Goal: Task Accomplishment & Management: Use online tool/utility

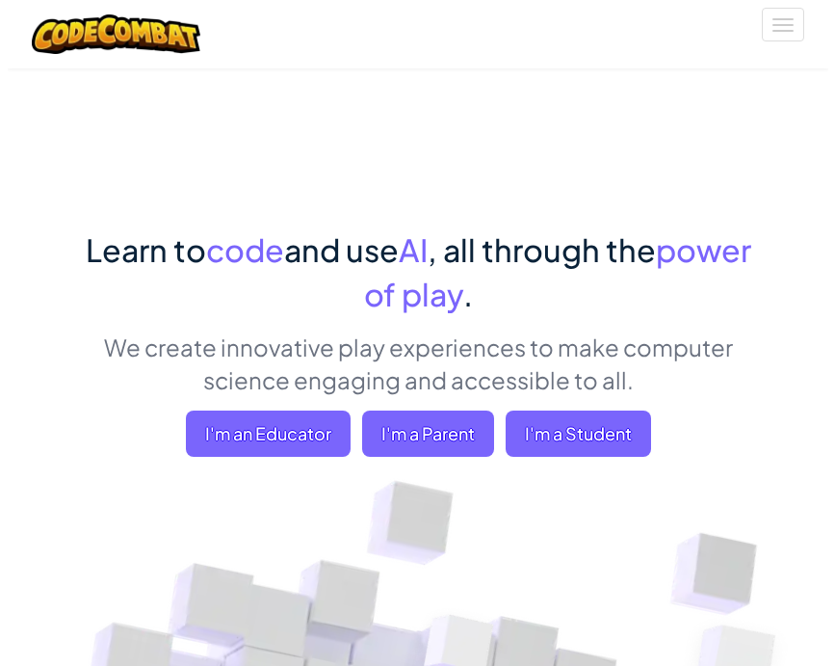
scroll to position [10, 0]
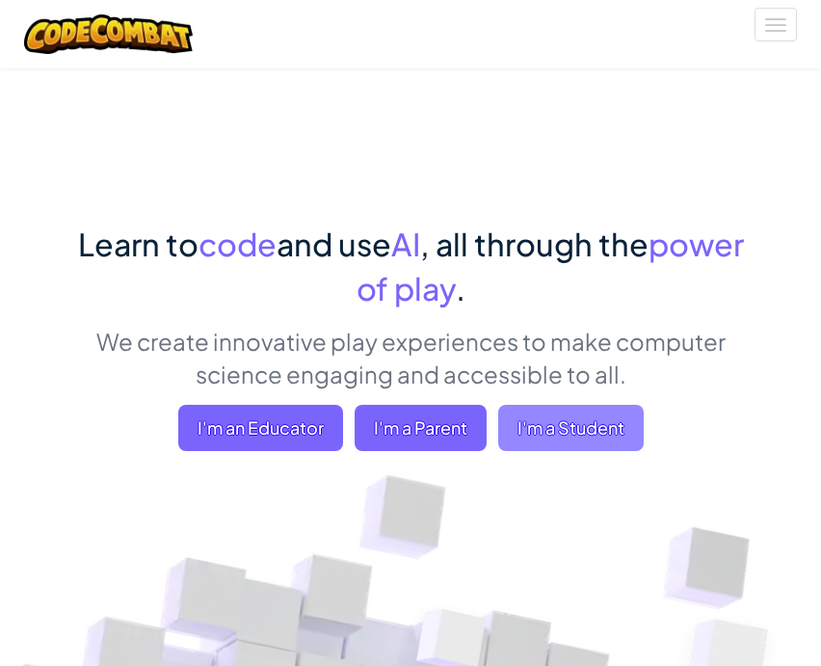
click at [570, 438] on span "I'm a Student" at bounding box center [570, 428] width 145 height 46
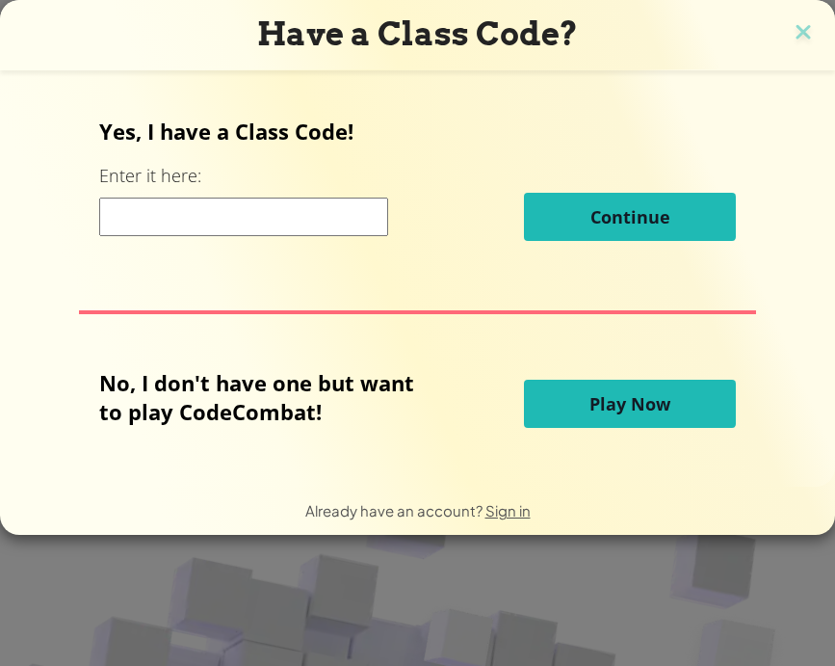
click at [574, 417] on button "Play Now" at bounding box center [630, 404] width 212 height 48
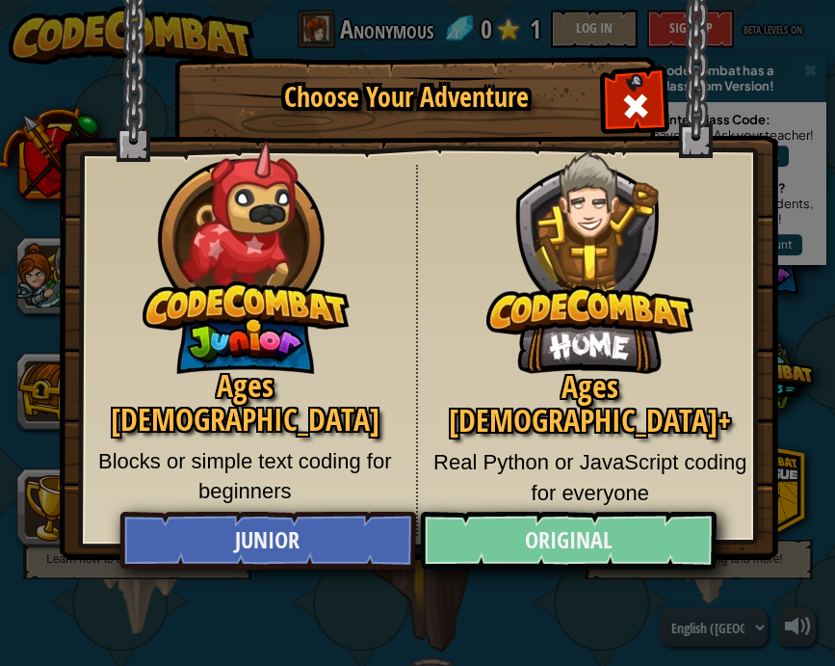
click at [499, 527] on link "Original" at bounding box center [568, 541] width 297 height 58
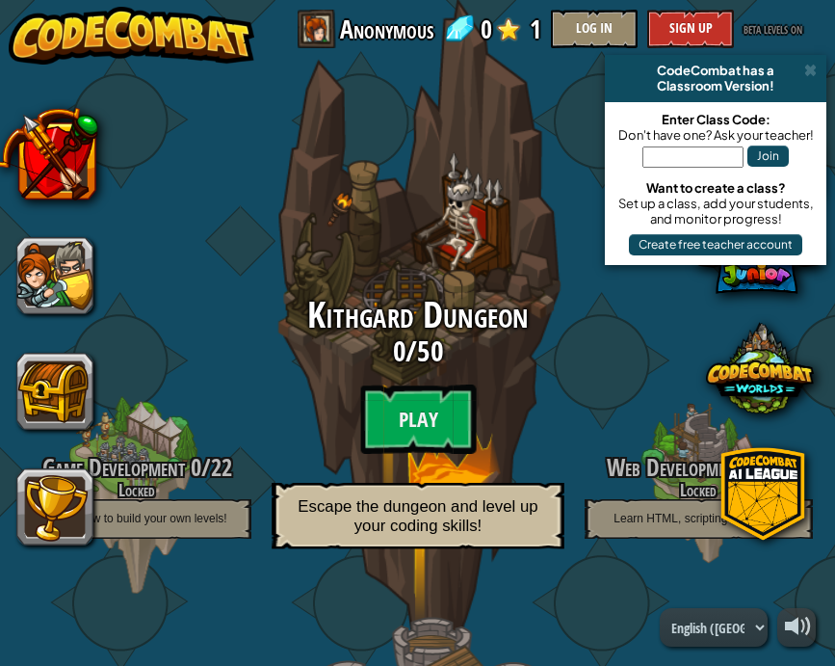
scroll to position [37, 0]
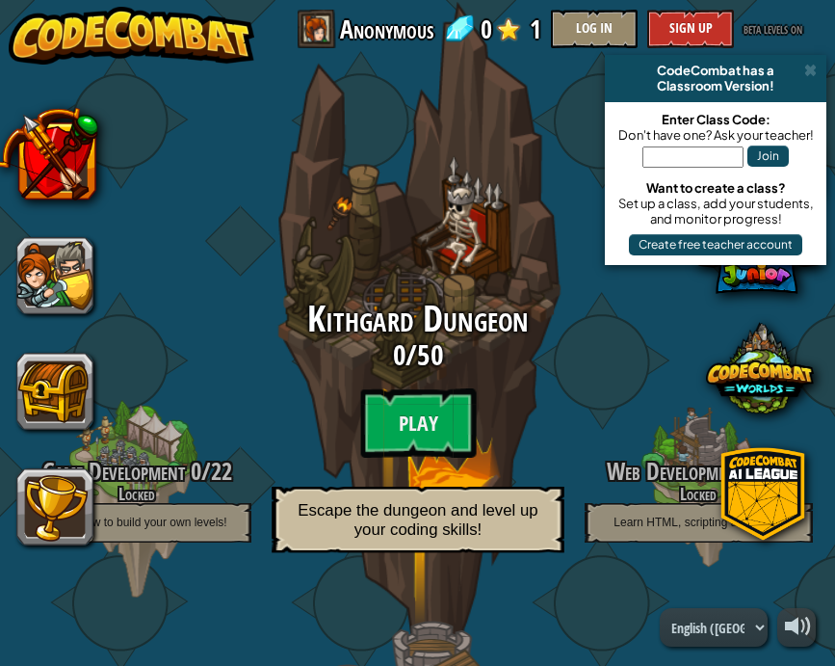
click at [524, 267] on div "Kithgard Dungeon 0 / 50 Play Escape the dungeon and level up your coding skills!" at bounding box center [417, 336] width 366 height 733
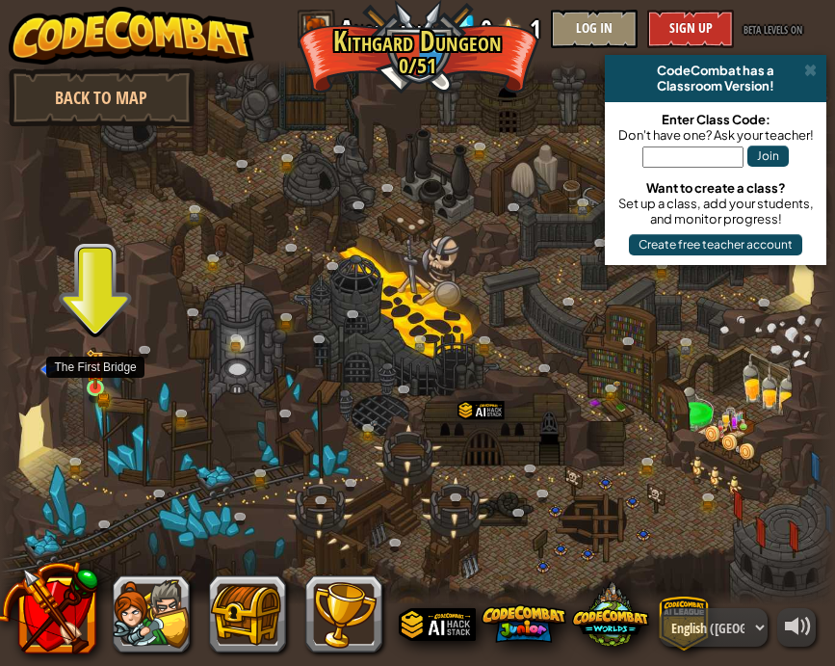
click at [95, 375] on img at bounding box center [95, 369] width 11 height 11
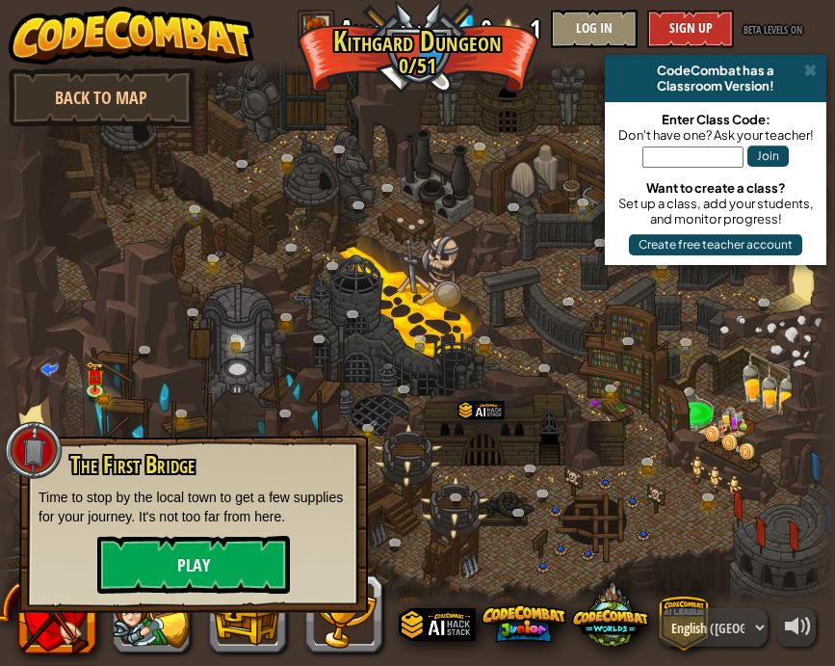
click at [168, 570] on button "Play" at bounding box center [193, 565] width 193 height 58
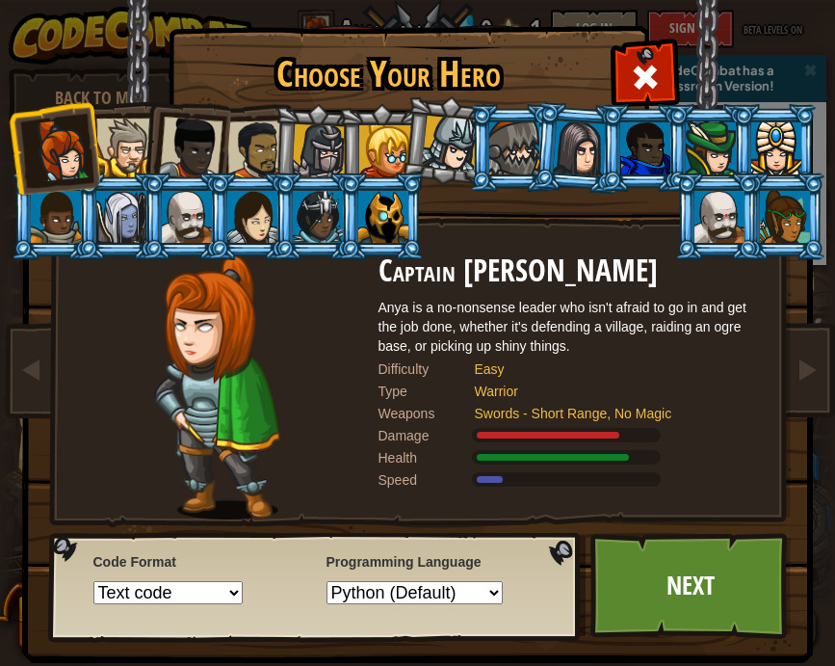
click at [122, 160] on div at bounding box center [125, 147] width 59 height 59
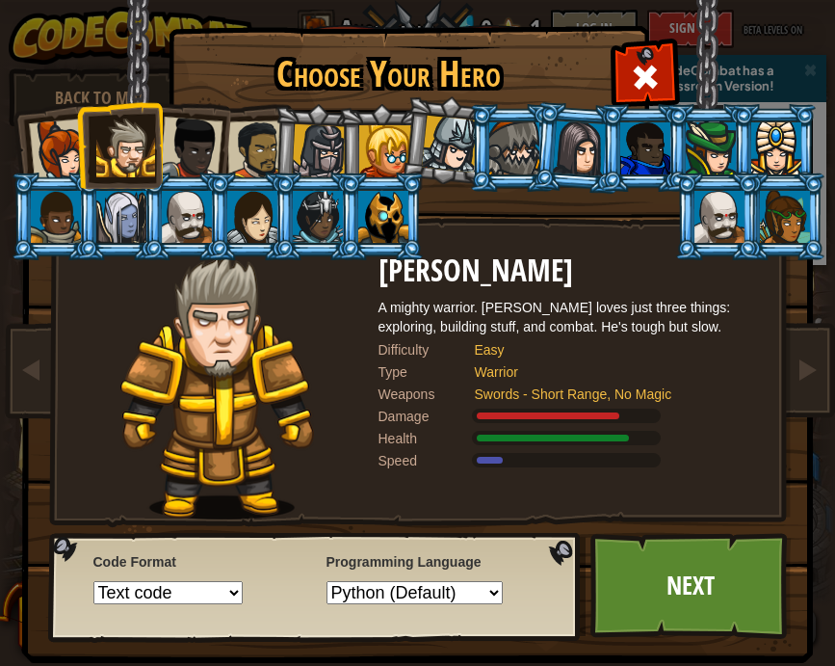
click at [404, 147] on li at bounding box center [446, 140] width 95 height 96
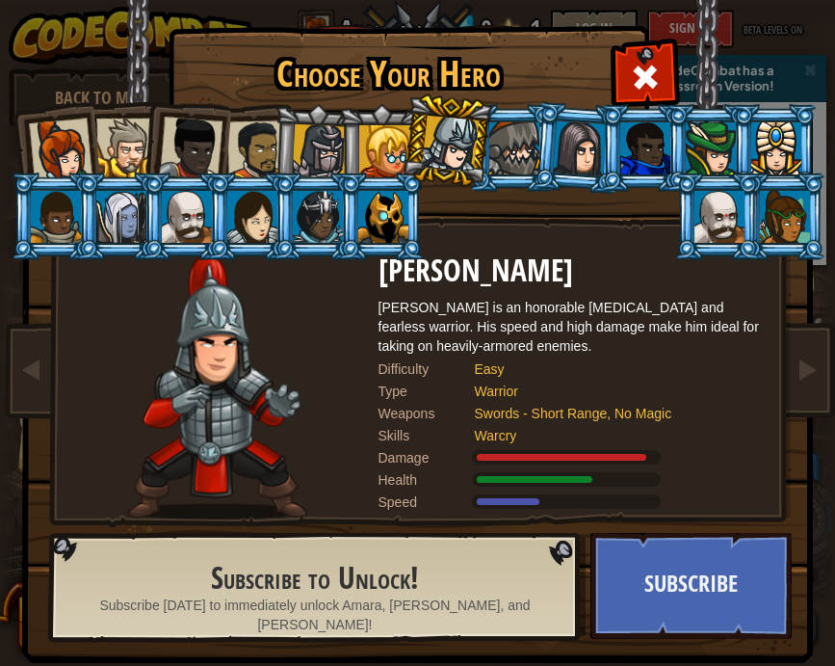
click at [374, 137] on div at bounding box center [385, 151] width 52 height 52
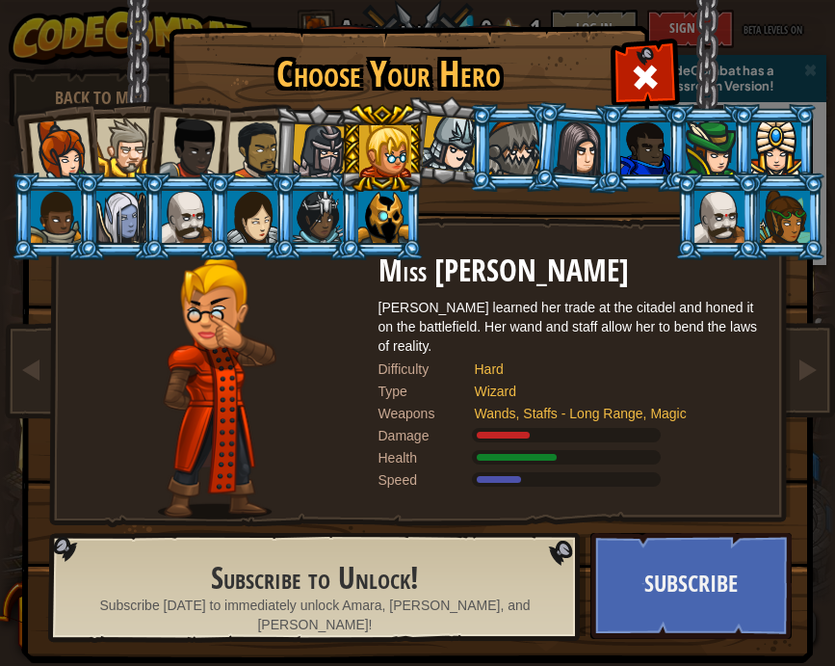
click at [199, 135] on div at bounding box center [191, 149] width 64 height 64
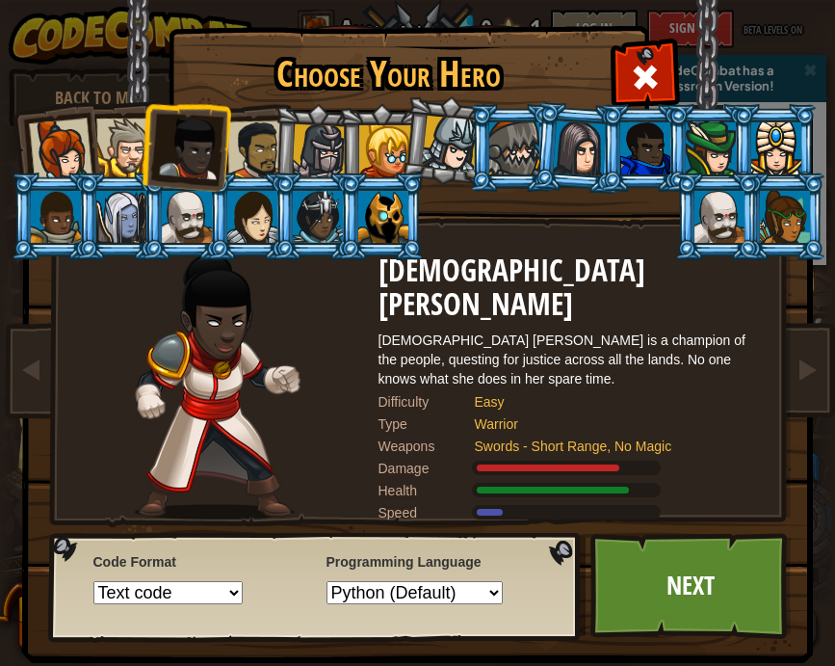
click at [31, 155] on div at bounding box center [60, 150] width 64 height 64
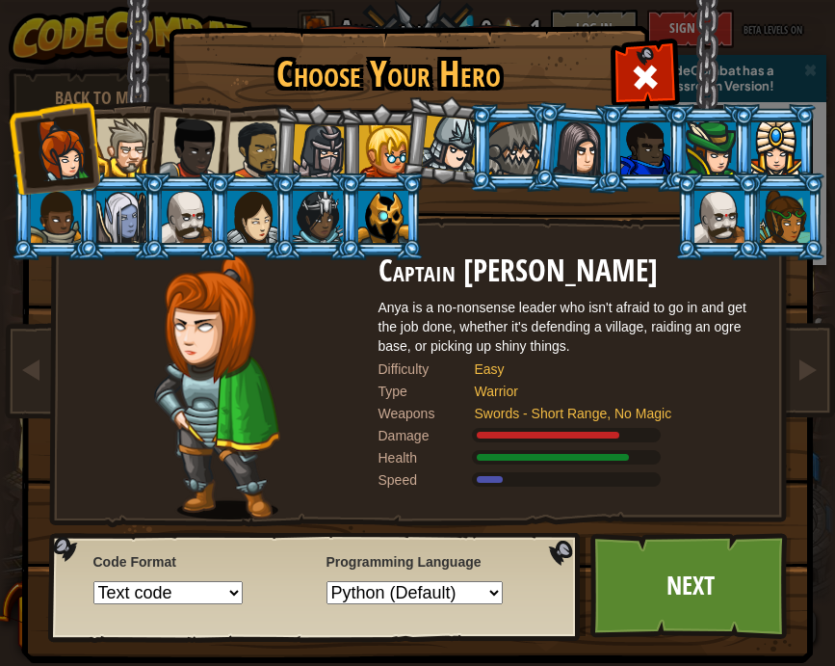
select select "javascript"
click at [698, 578] on link "Next" at bounding box center [691, 586] width 201 height 106
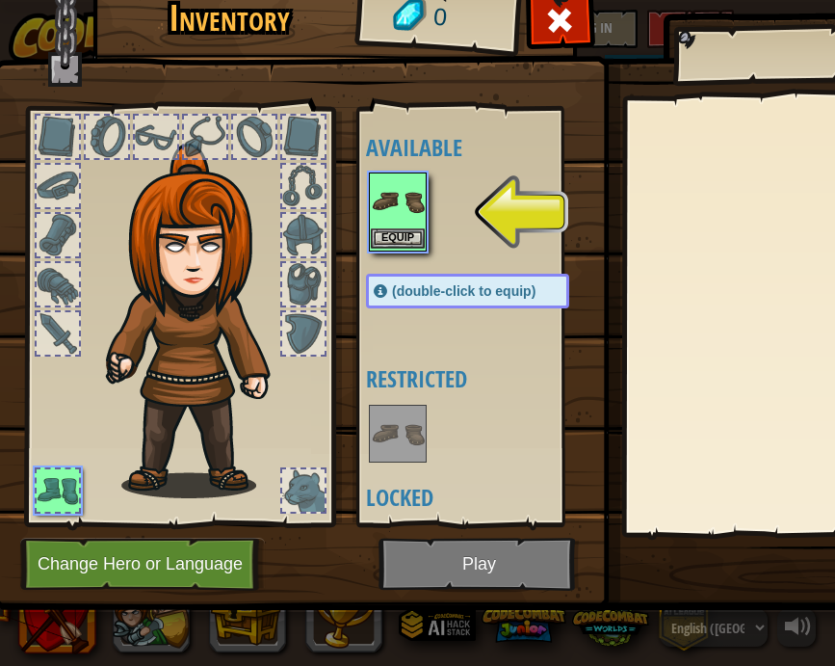
click at [408, 233] on button "Equip" at bounding box center [398, 238] width 54 height 20
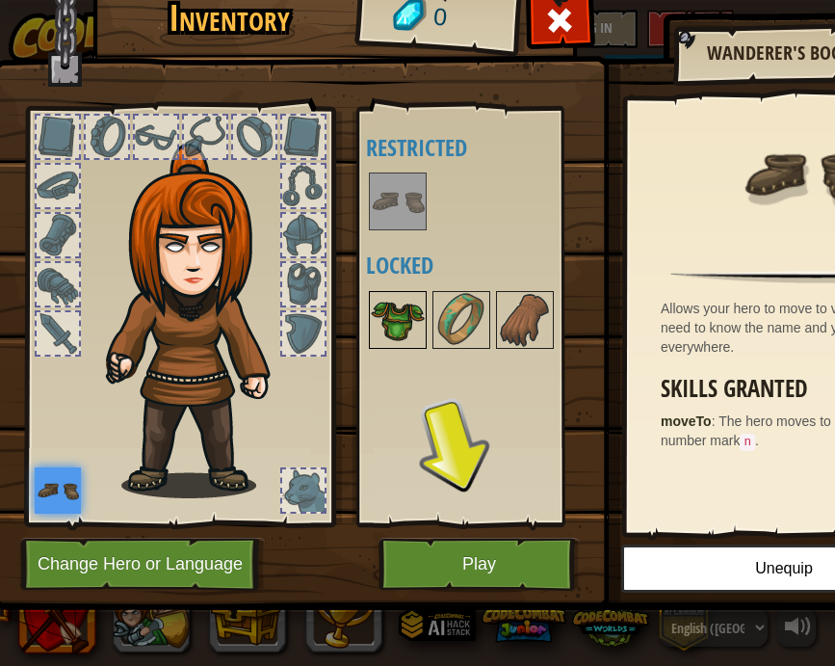
click at [377, 293] on img at bounding box center [398, 320] width 54 height 54
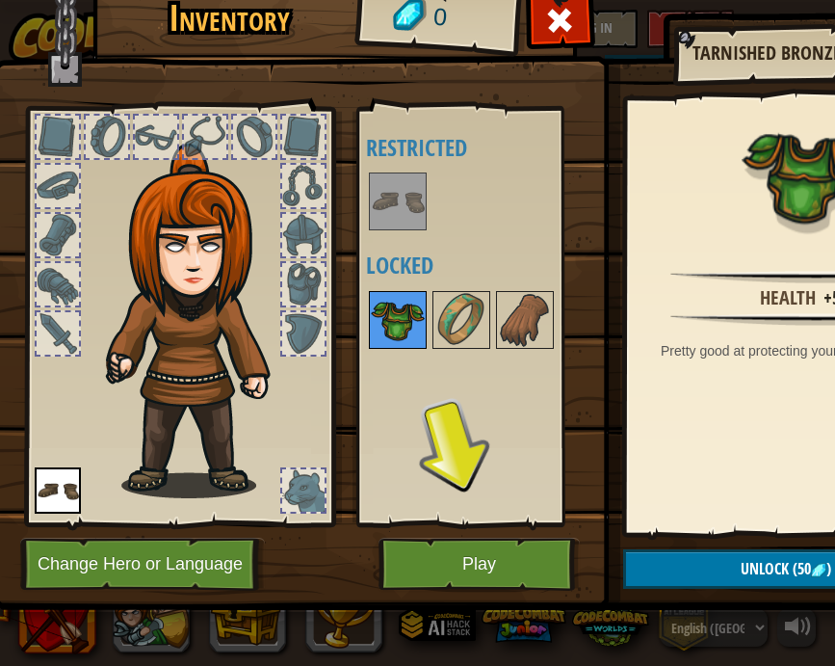
click at [387, 302] on img at bounding box center [398, 320] width 54 height 54
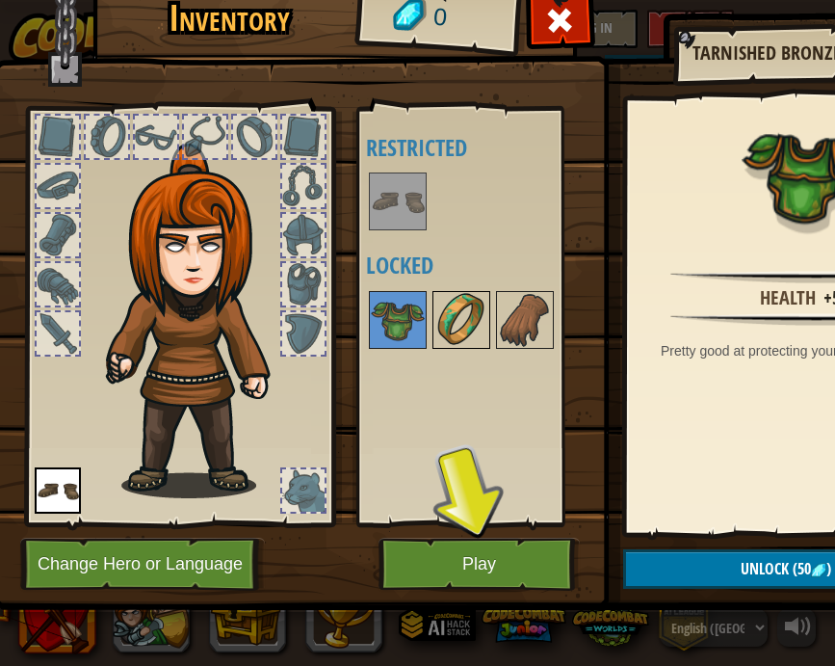
click at [458, 319] on img at bounding box center [461, 320] width 54 height 54
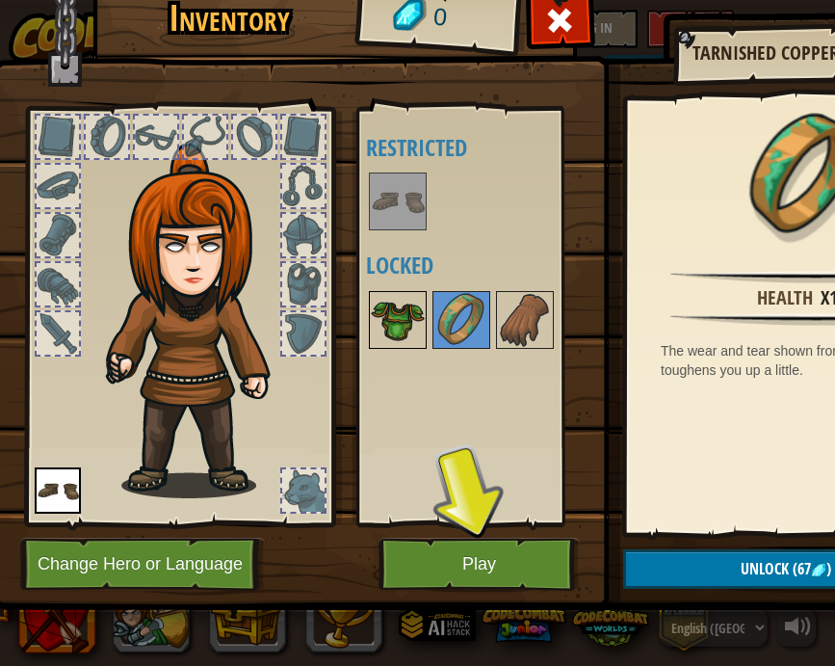
click at [410, 319] on img at bounding box center [398, 320] width 54 height 54
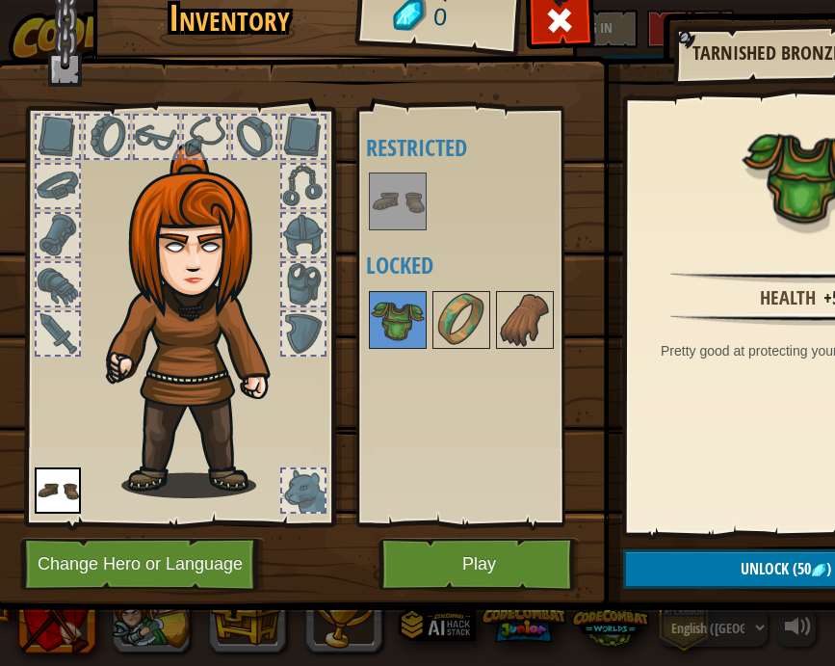
click at [376, 209] on img at bounding box center [398, 201] width 54 height 54
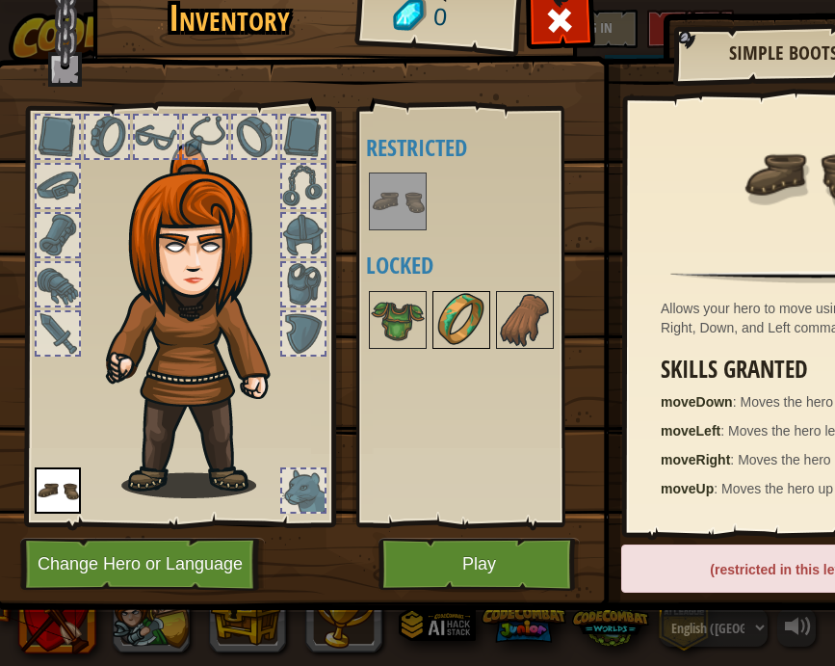
click at [465, 321] on img at bounding box center [461, 320] width 54 height 54
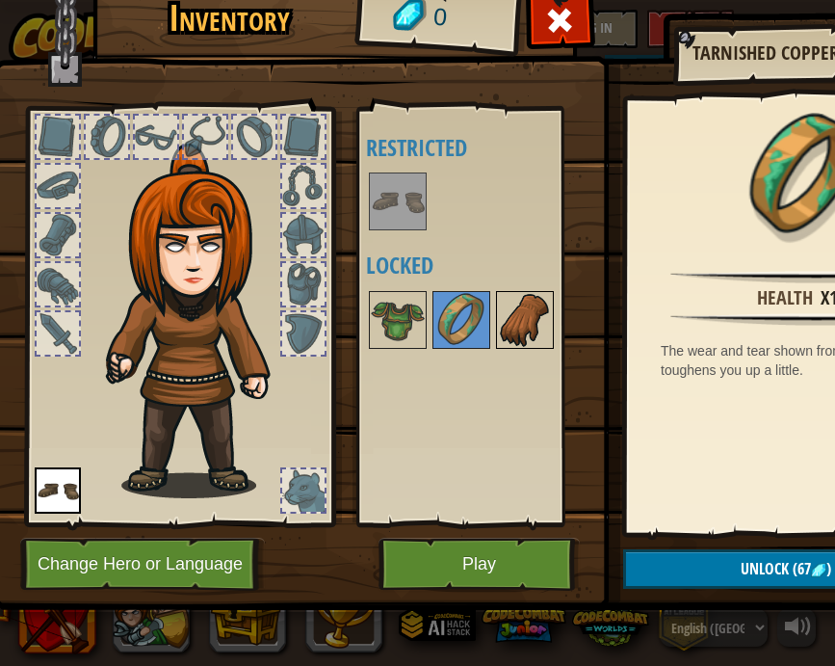
click at [523, 327] on img at bounding box center [525, 320] width 54 height 54
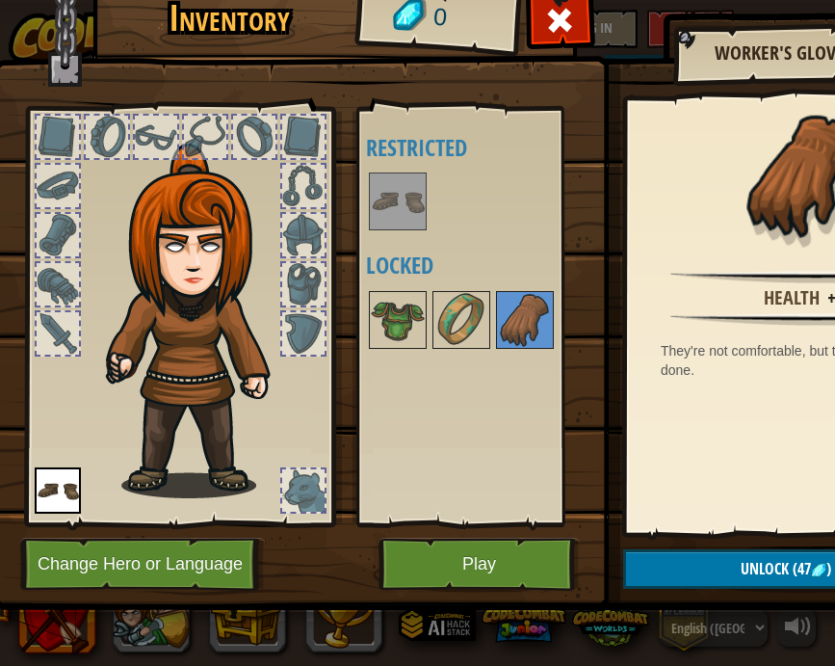
click at [467, 559] on button "Play" at bounding box center [479, 564] width 201 height 53
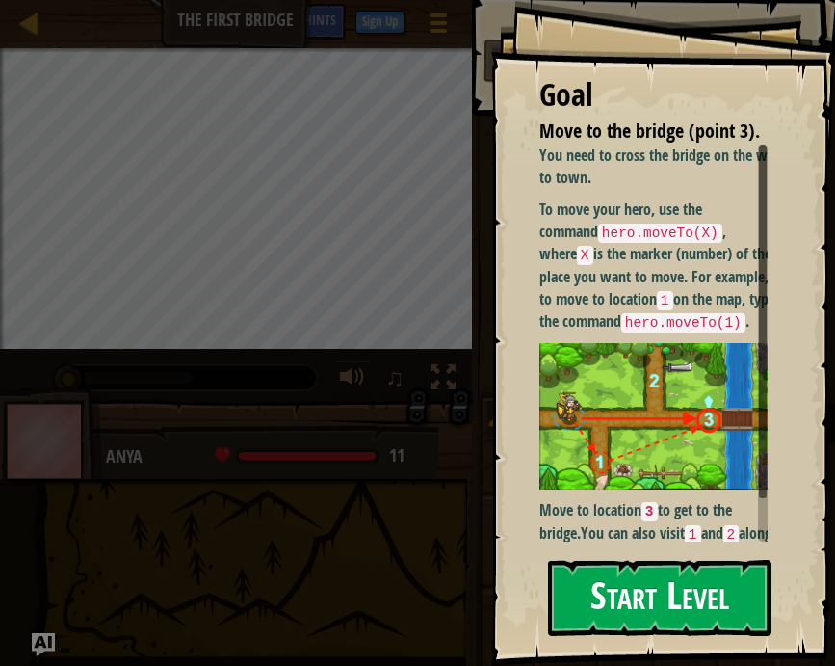
click at [681, 577] on button "Start Level" at bounding box center [660, 598] width 224 height 76
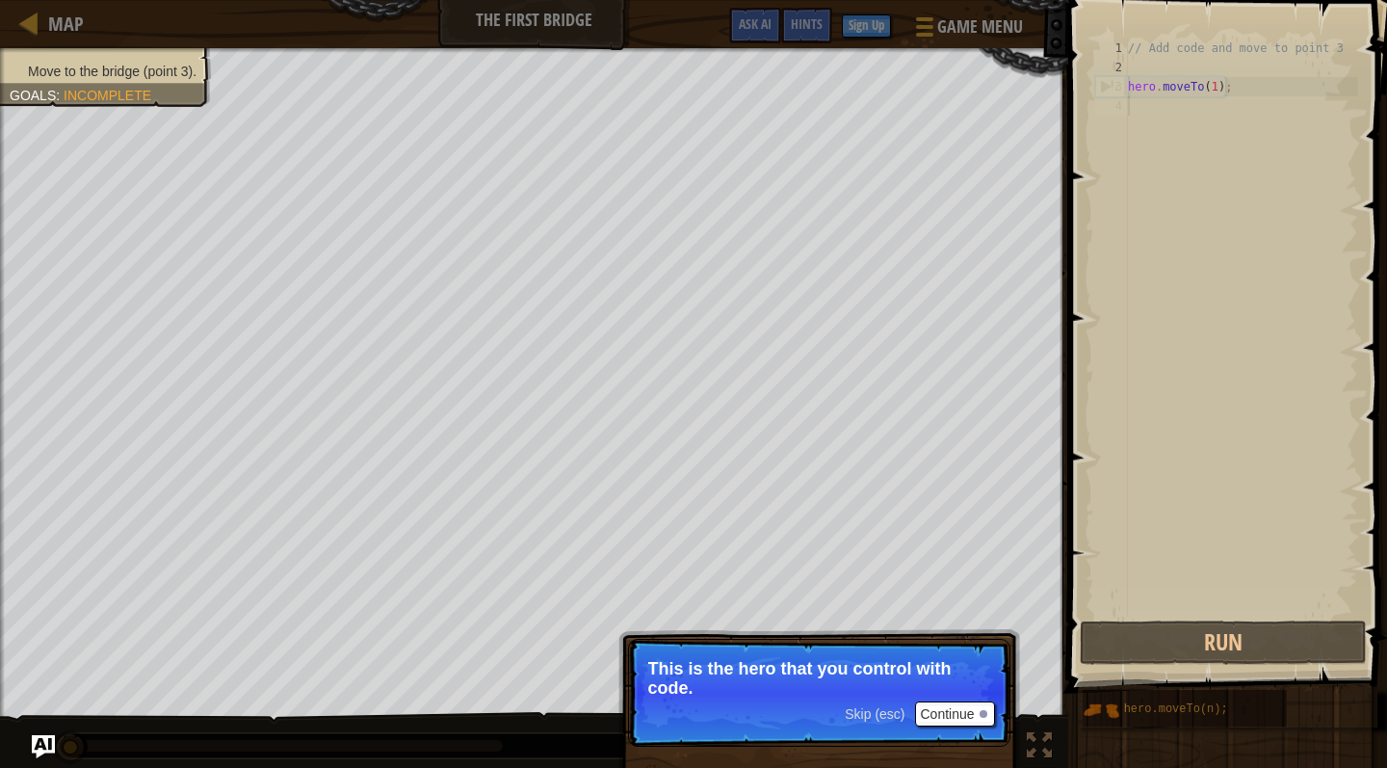
click at [820, 665] on button "Continue" at bounding box center [955, 713] width 80 height 25
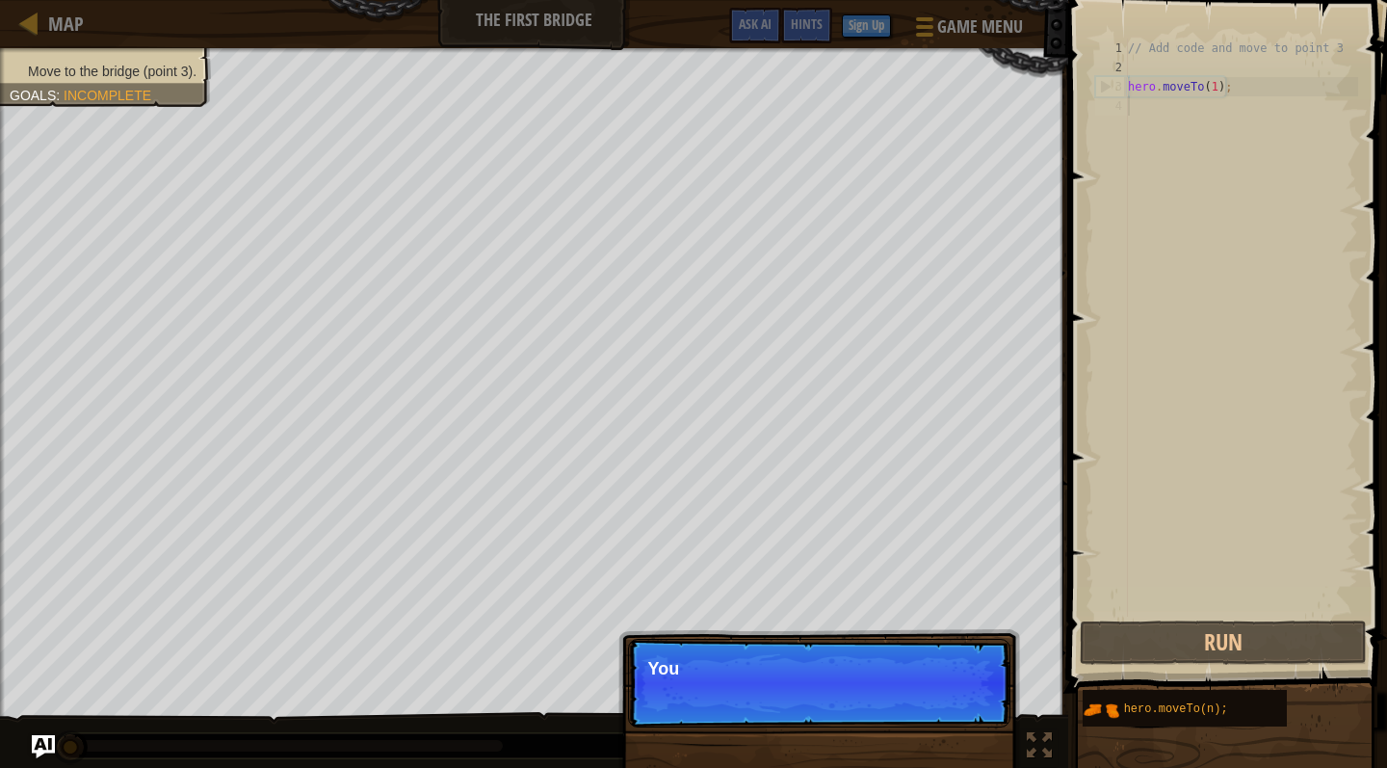
click at [820, 665] on p "Skip (esc) Continue You" at bounding box center [819, 683] width 382 height 89
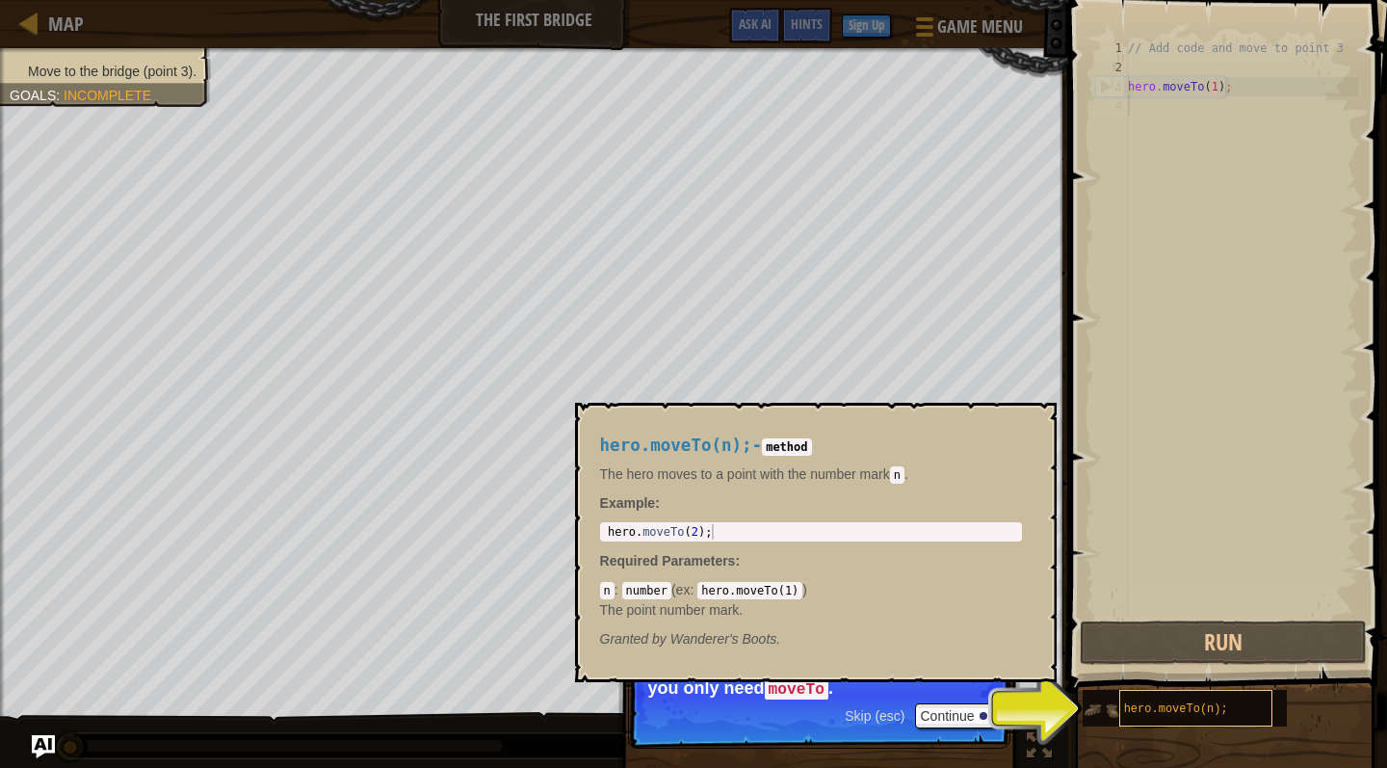
click at [820, 665] on div "hero.moveTo(n);" at bounding box center [1196, 708] width 154 height 37
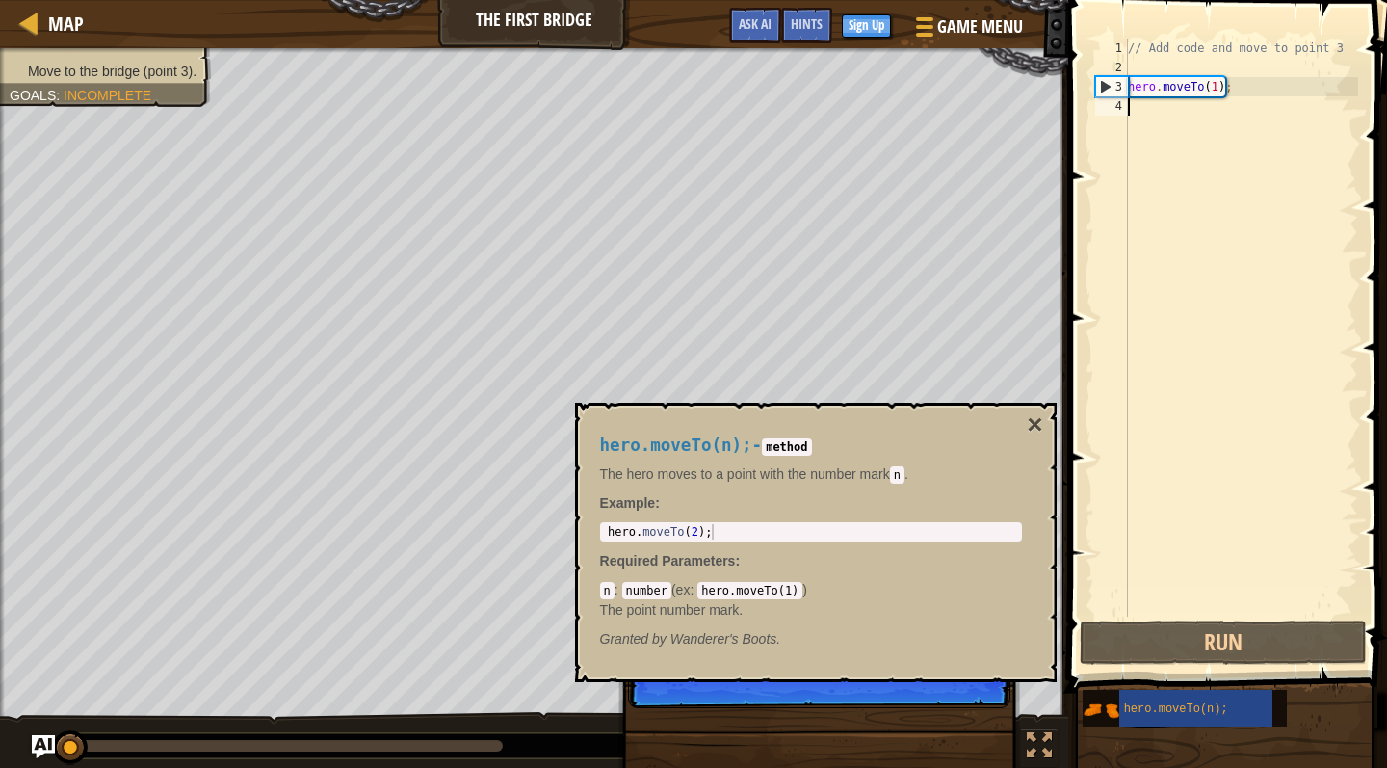
scroll to position [9, 0]
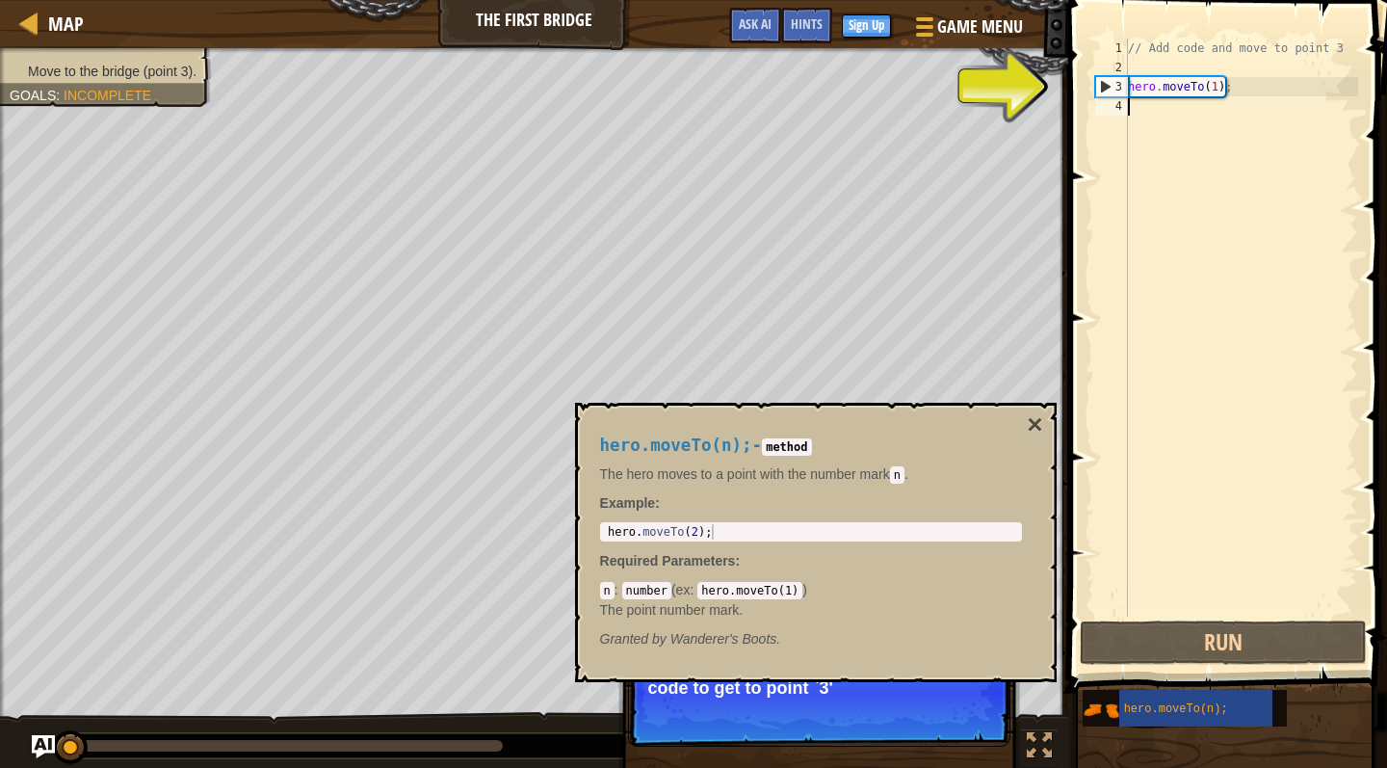
click at [820, 77] on div "3" at bounding box center [1112, 86] width 32 height 19
type textarea "hero.moveTo(1);"
click at [820, 106] on div "// Add code and move to point 3 hero . moveTo ( 1 ) ;" at bounding box center [1241, 347] width 234 height 617
click at [820, 89] on div "// Add code and move to point 3 hero . moveTo ( 1 ) ;" at bounding box center [1241, 347] width 234 height 617
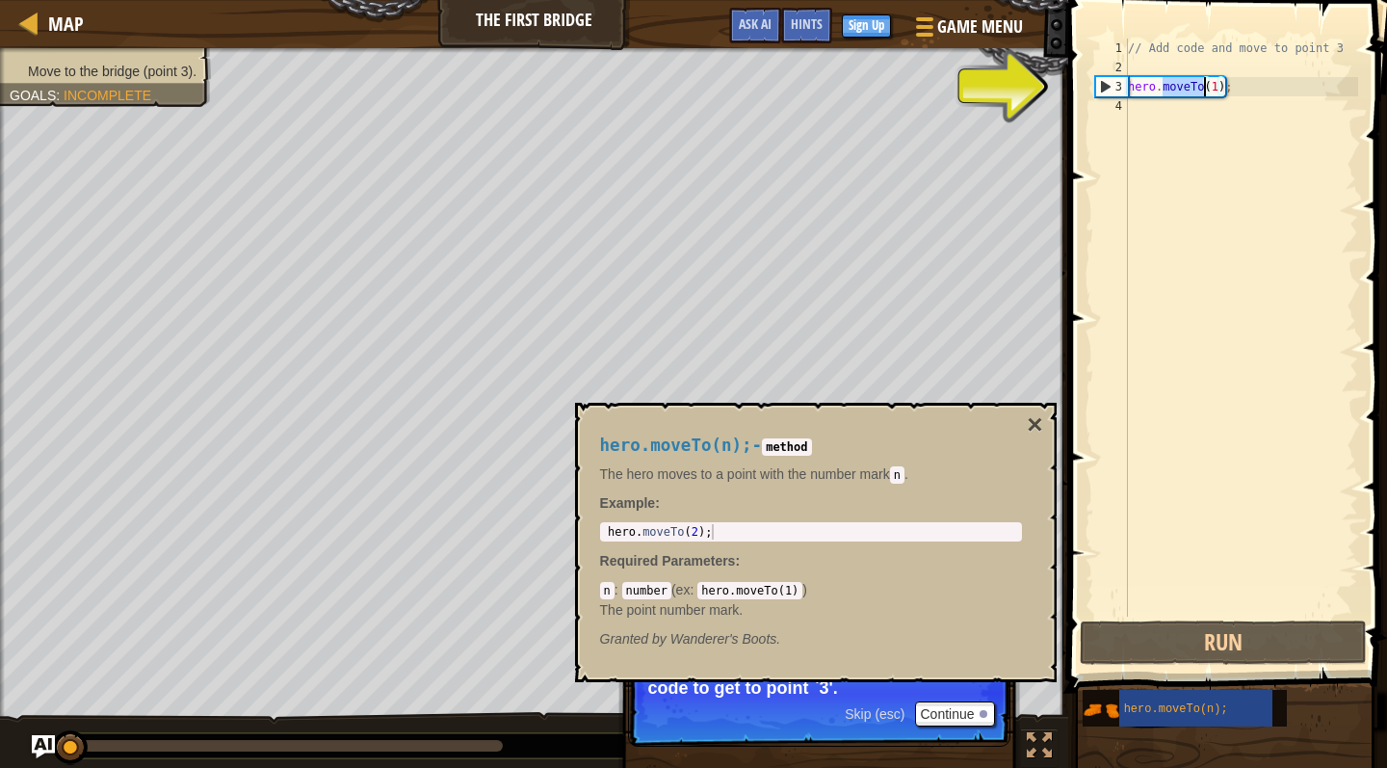
click at [820, 89] on div "// Add code and move to point 3 hero . moveTo ( 1 ) ;" at bounding box center [1241, 347] width 234 height 617
type textarea "hero.moveTo(1);"
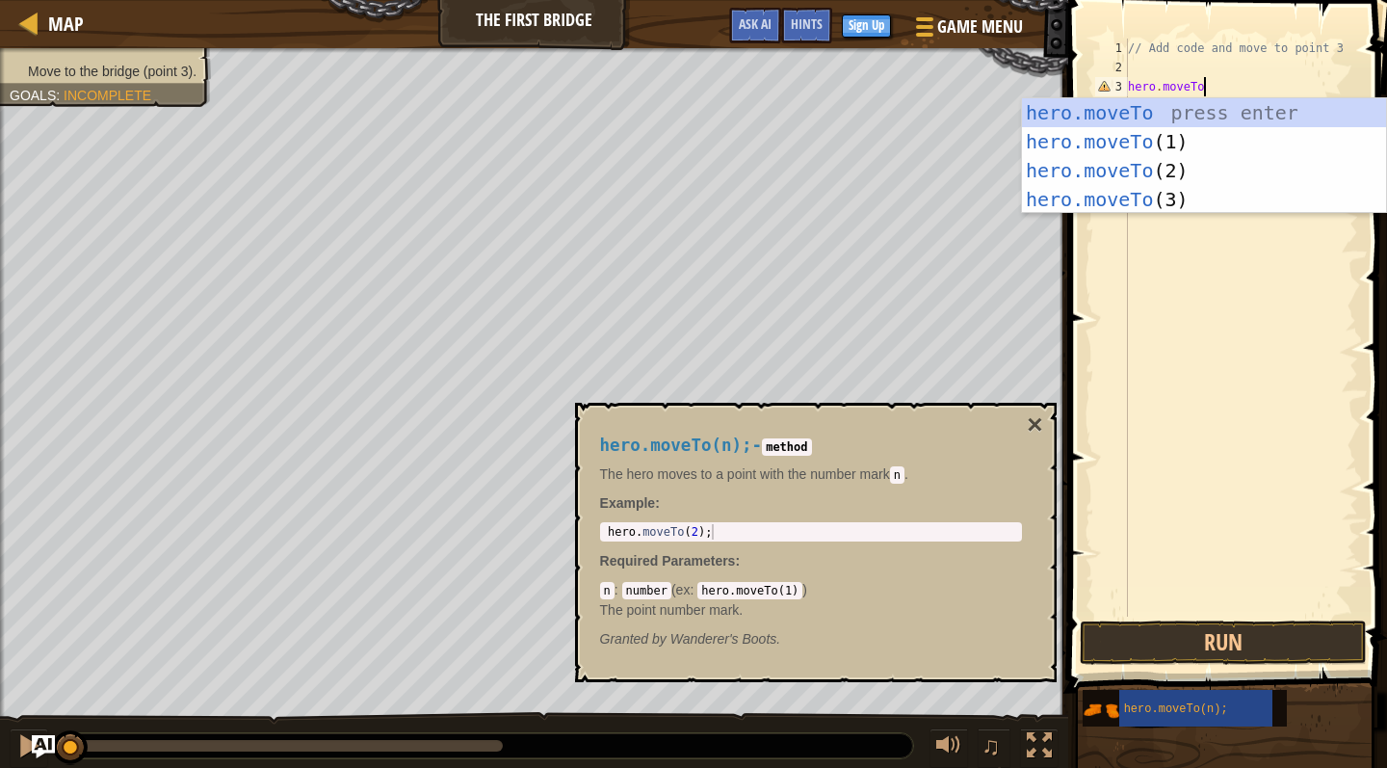
scroll to position [9, 6]
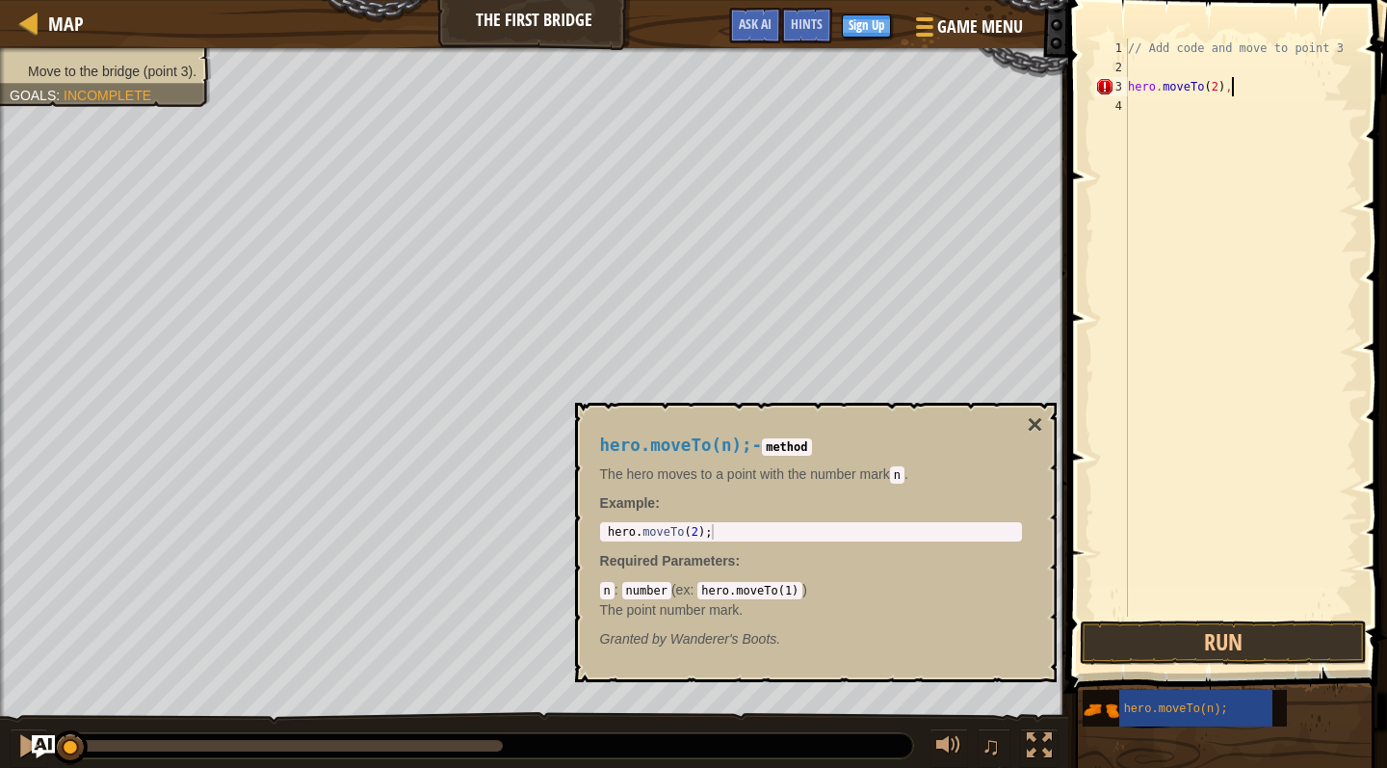
type textarea "hero.moveTo(2);"
click at [820, 632] on button "Run" at bounding box center [1223, 642] width 287 height 44
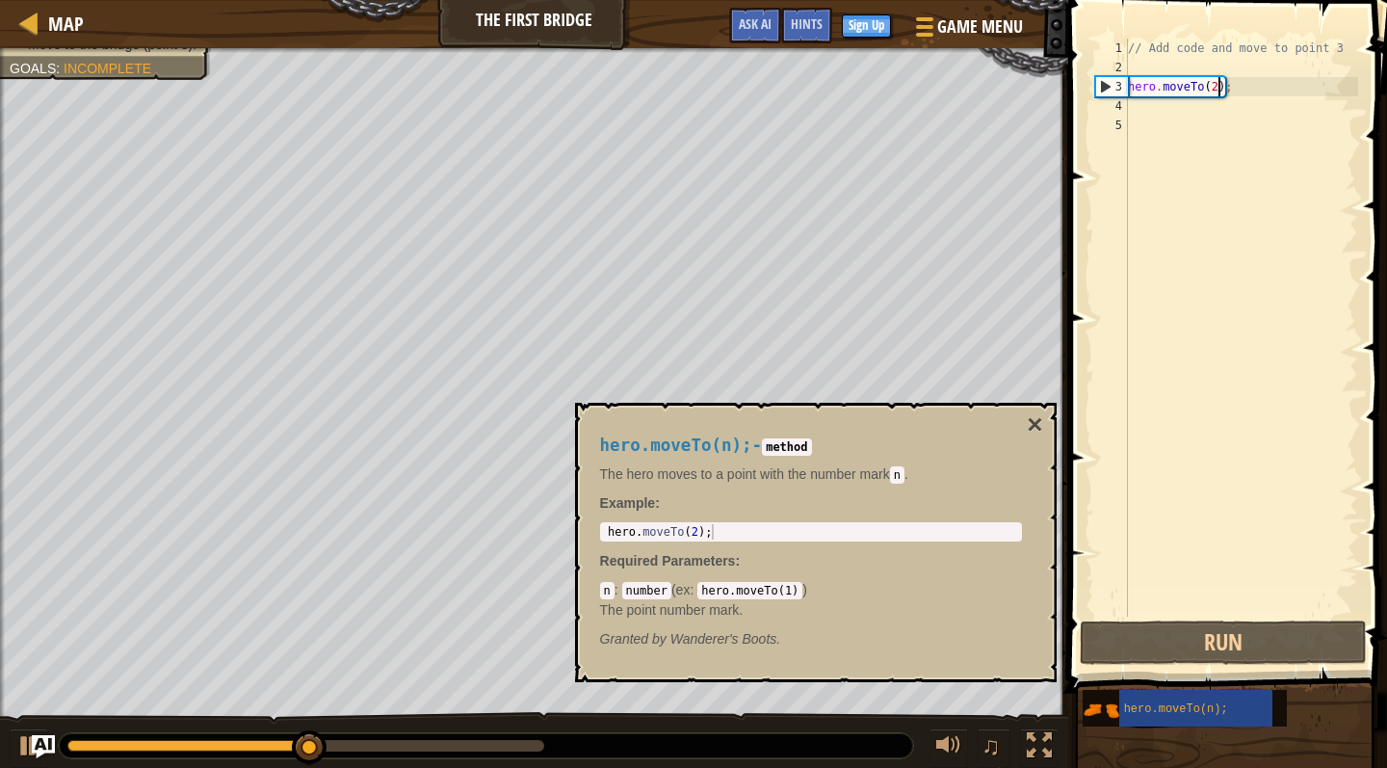
click at [820, 90] on div "// Add code and move to point 3 hero . moveTo ( 2 ) ;" at bounding box center [1241, 347] width 234 height 617
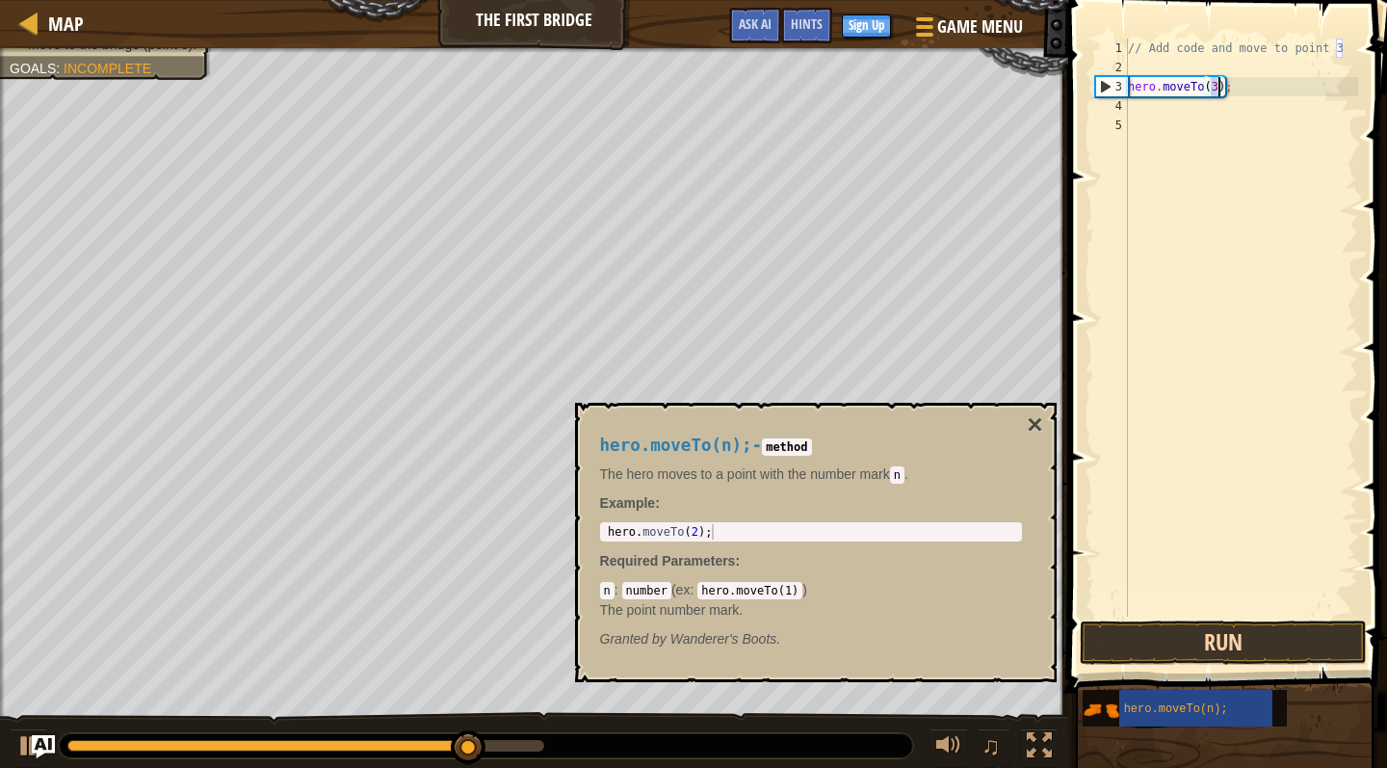
type textarea "hero.moveTo(3);"
click at [820, 634] on button "Run" at bounding box center [1223, 642] width 287 height 44
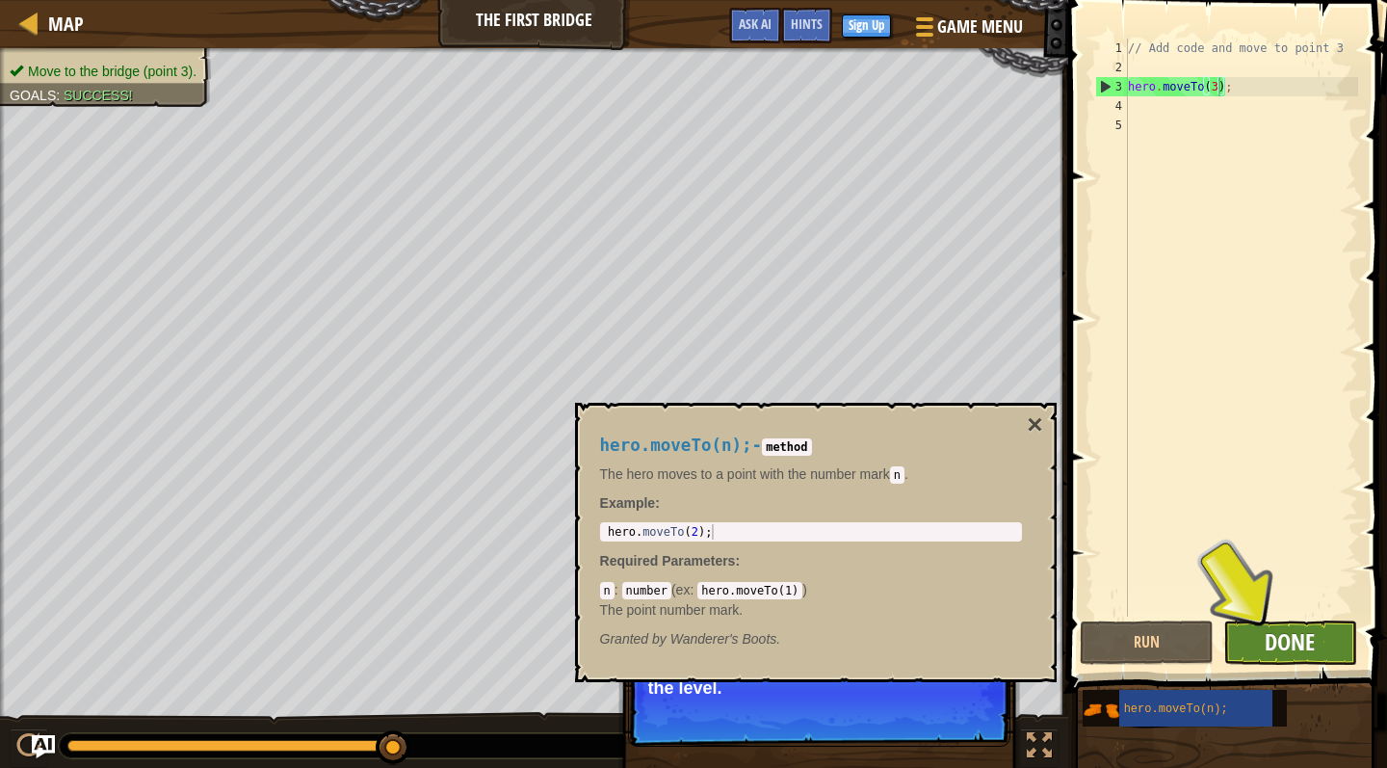
click at [820, 641] on span "Done" at bounding box center [1290, 641] width 50 height 31
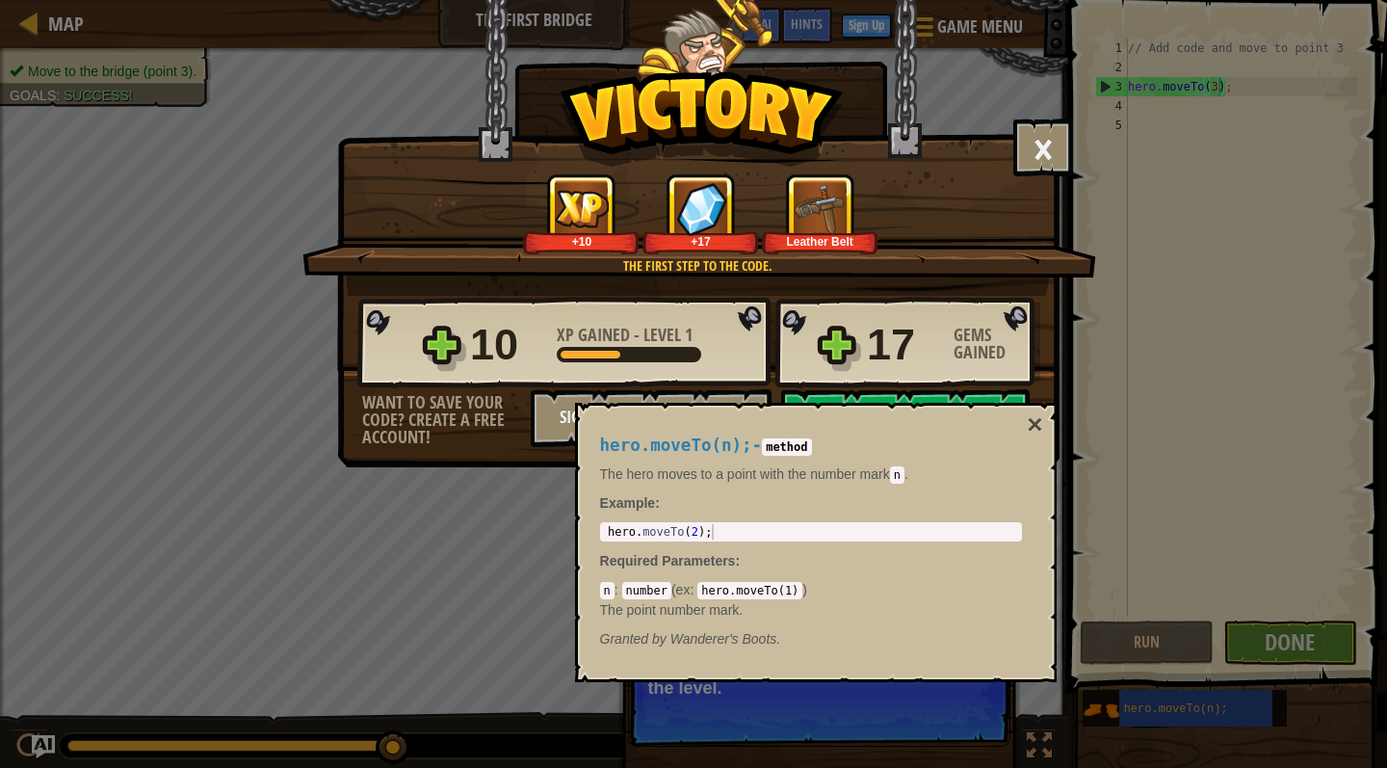
click at [820, 428] on div "hero.moveTo(n); - method The hero moves to a point with the number [PERSON_NAME…" at bounding box center [816, 542] width 482 height 279
click at [820, 432] on button "×" at bounding box center [1034, 424] width 15 height 27
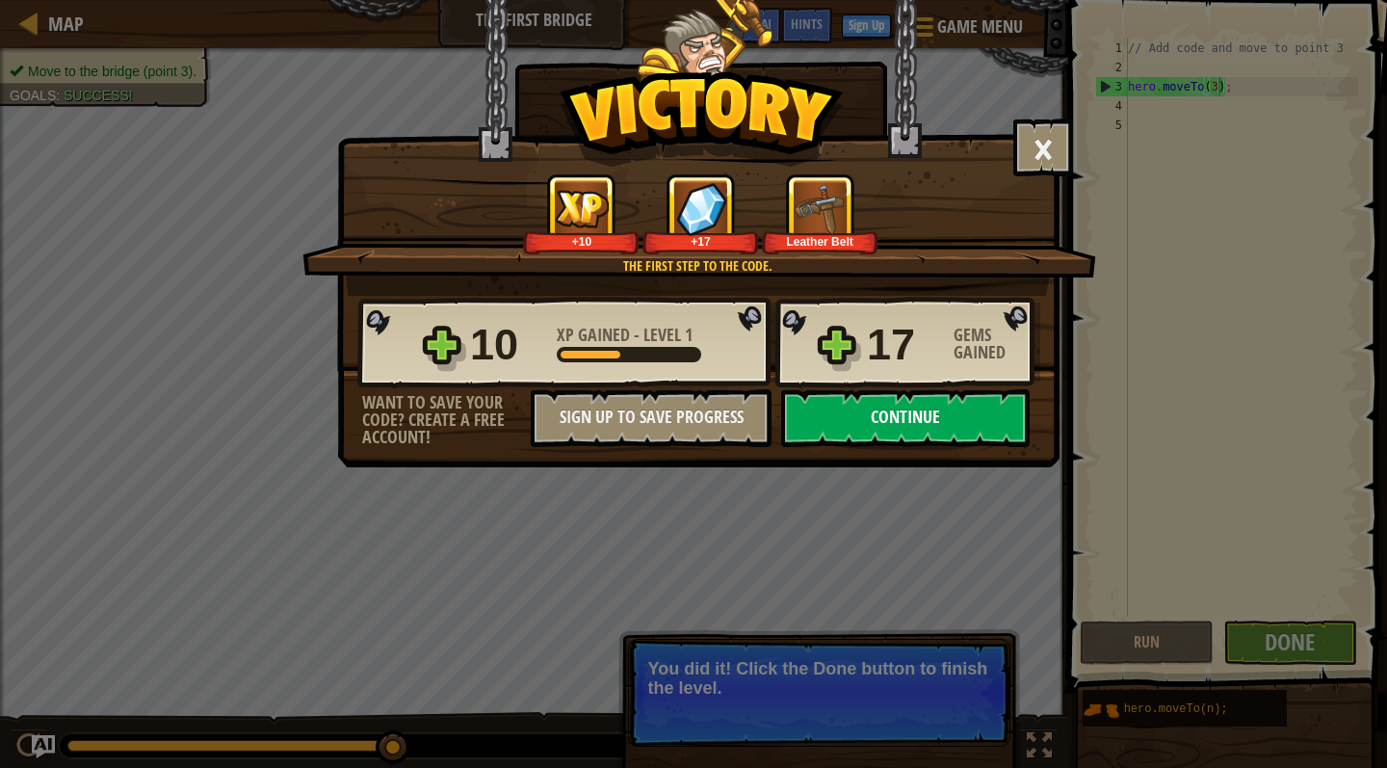
click at [820, 422] on button "Continue" at bounding box center [905, 418] width 249 height 58
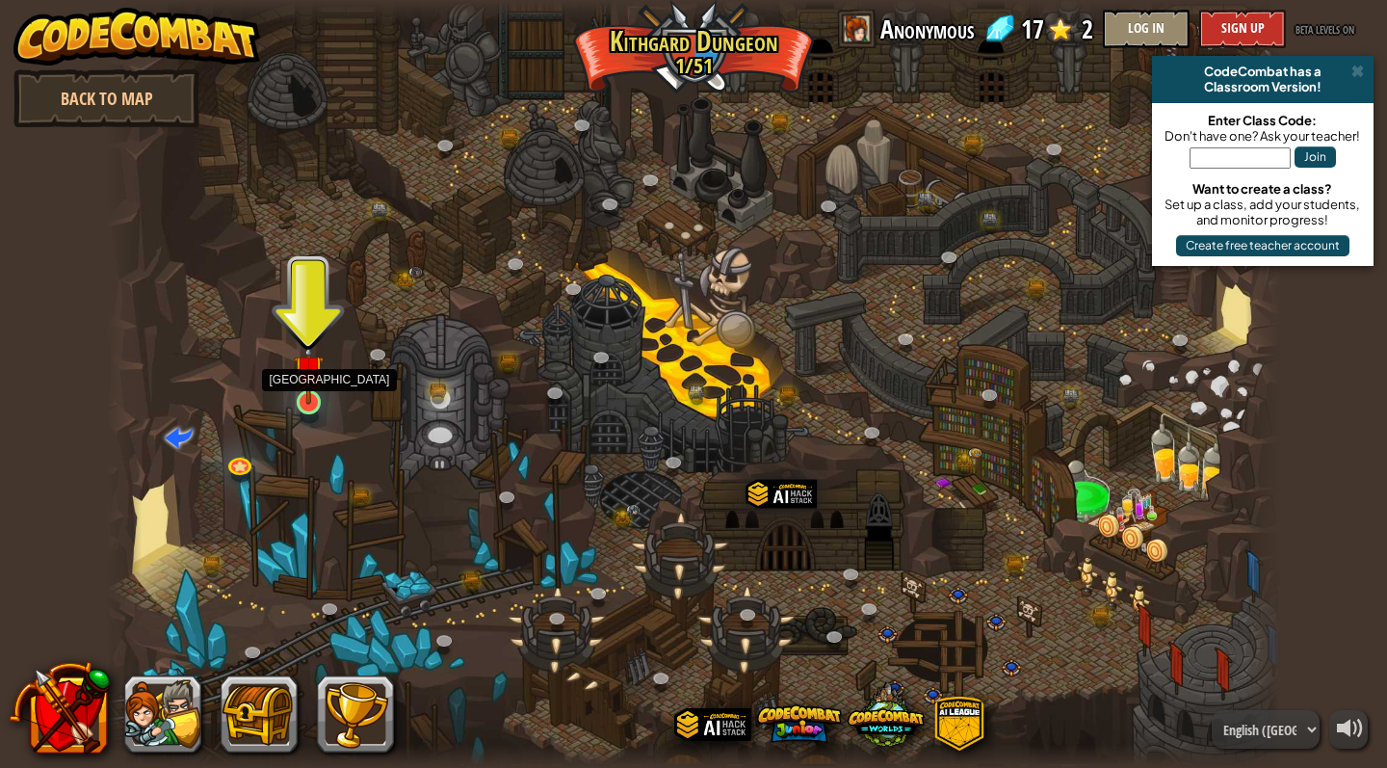
click at [303, 405] on link at bounding box center [309, 402] width 39 height 39
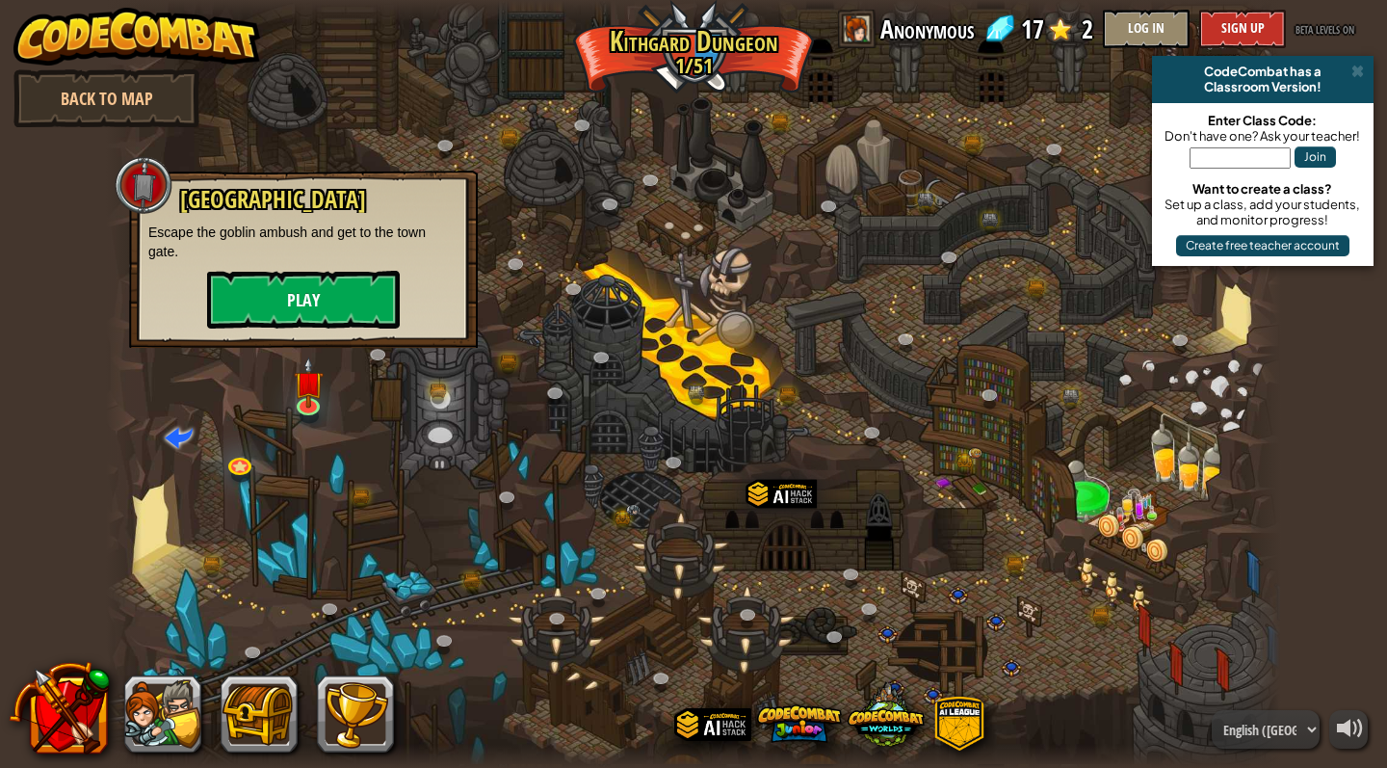
click at [330, 303] on button "Play" at bounding box center [303, 300] width 193 height 58
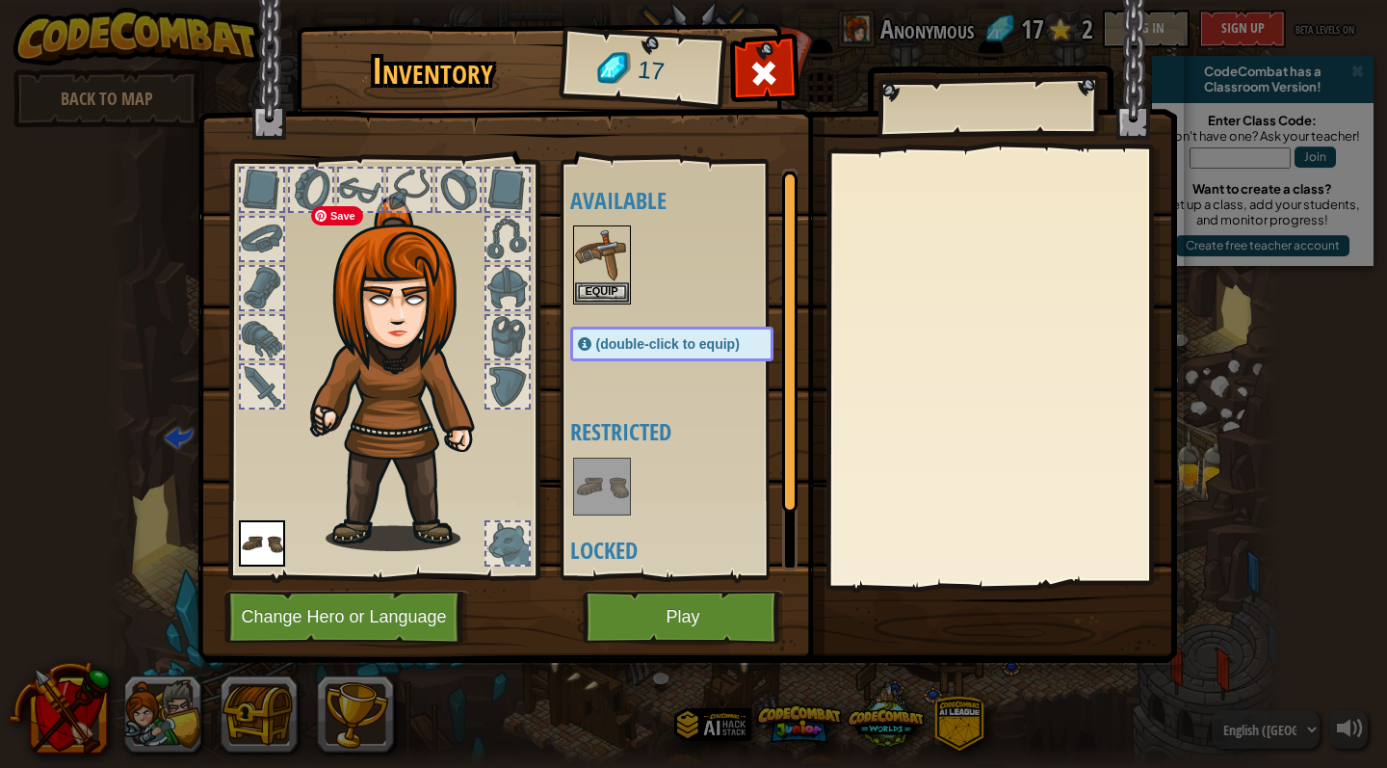
click at [400, 318] on img at bounding box center [405, 374] width 207 height 355
click at [618, 259] on img at bounding box center [602, 254] width 54 height 54
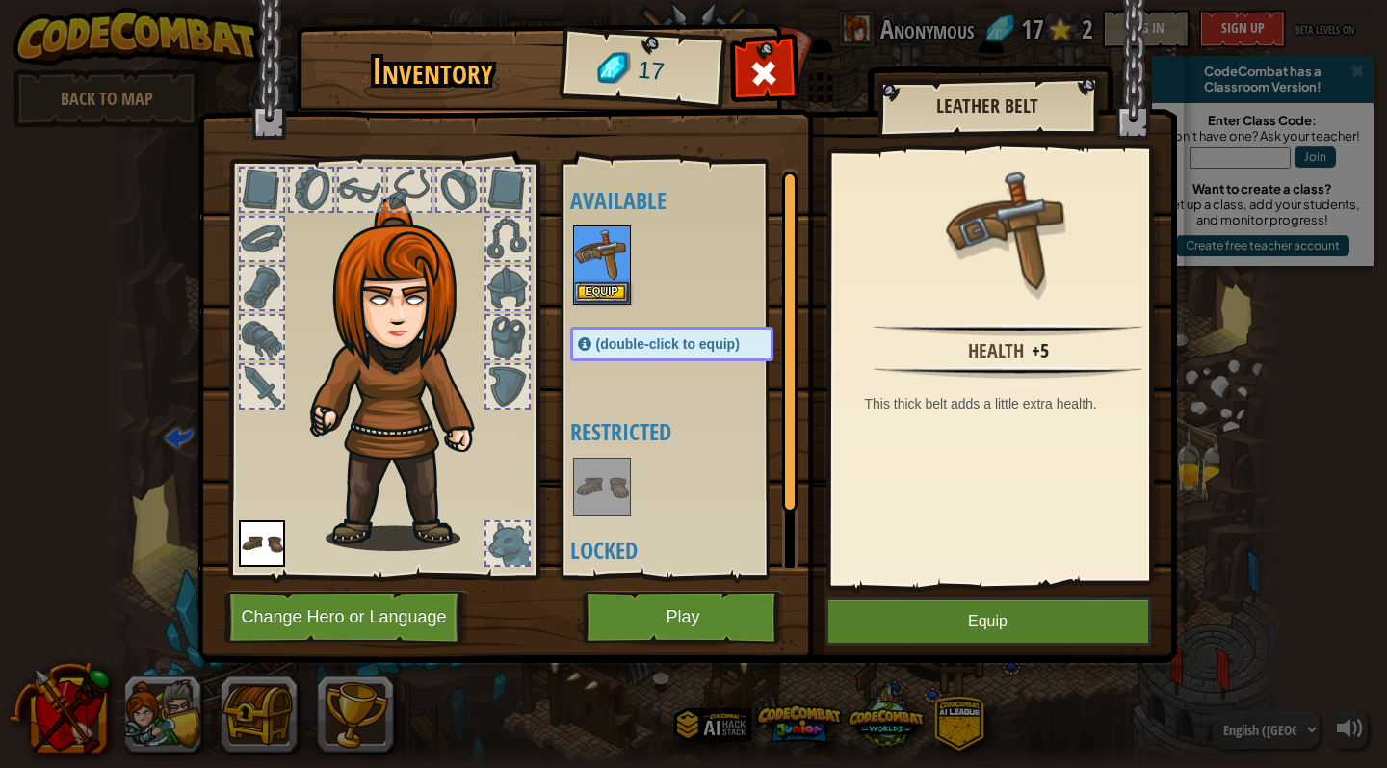
click at [820, 628] on button "Equip" at bounding box center [989, 621] width 326 height 48
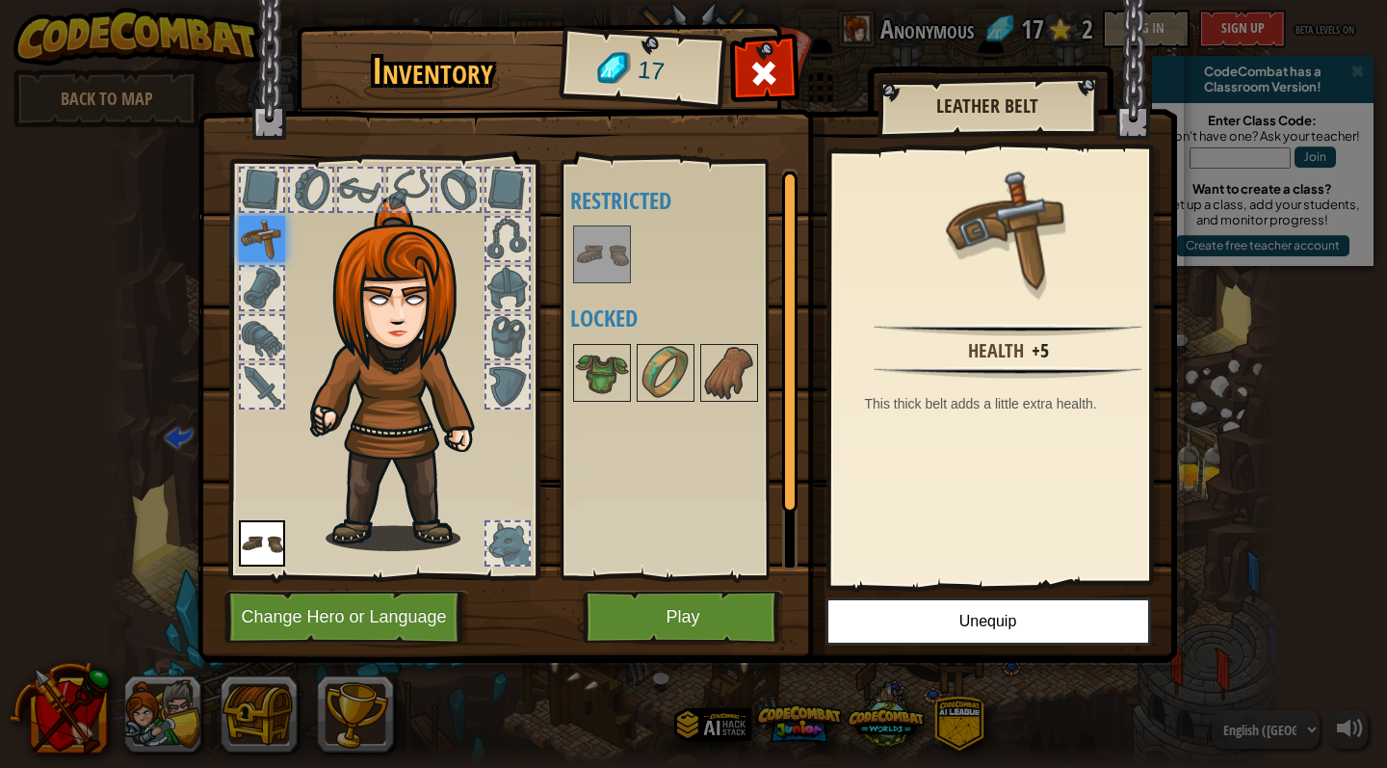
click at [661, 624] on button "Play" at bounding box center [683, 617] width 201 height 53
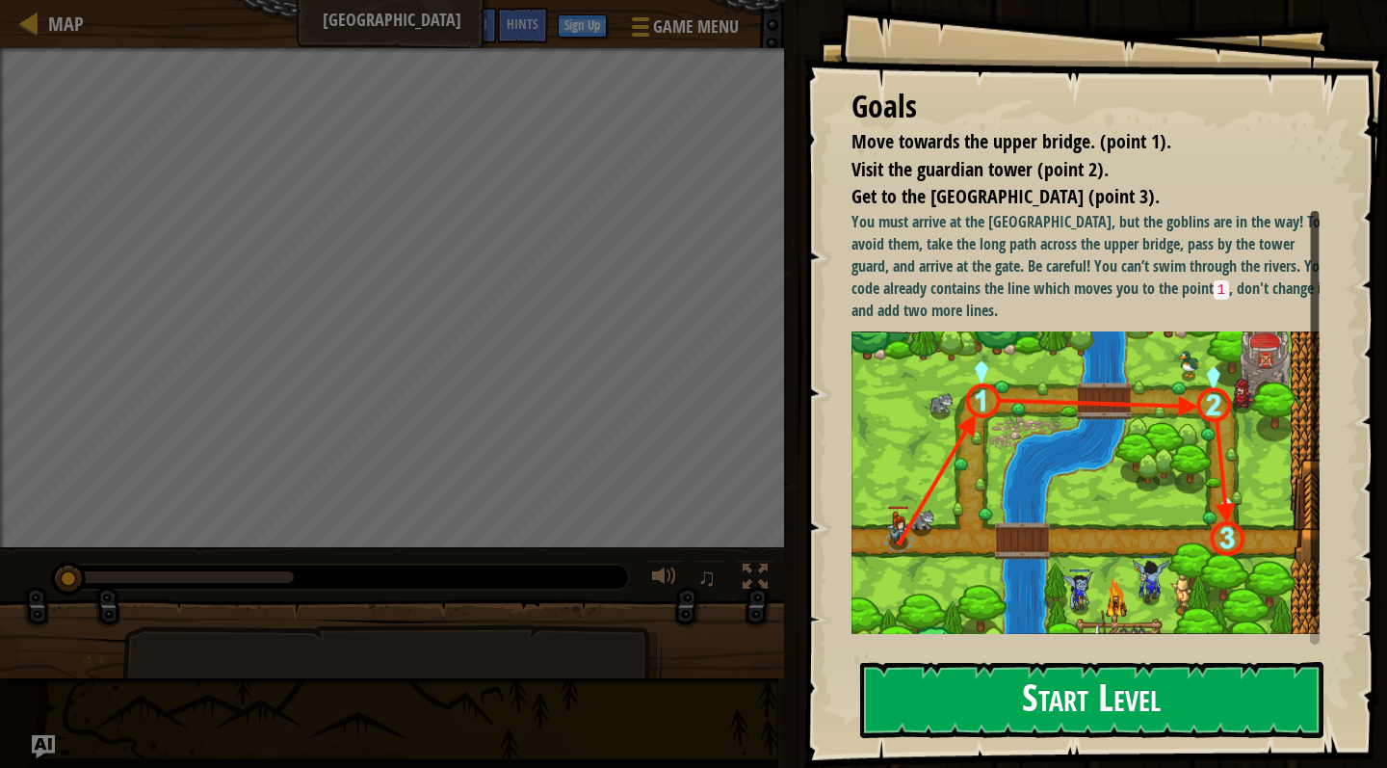
click at [820, 665] on button "Start Level" at bounding box center [1091, 700] width 463 height 76
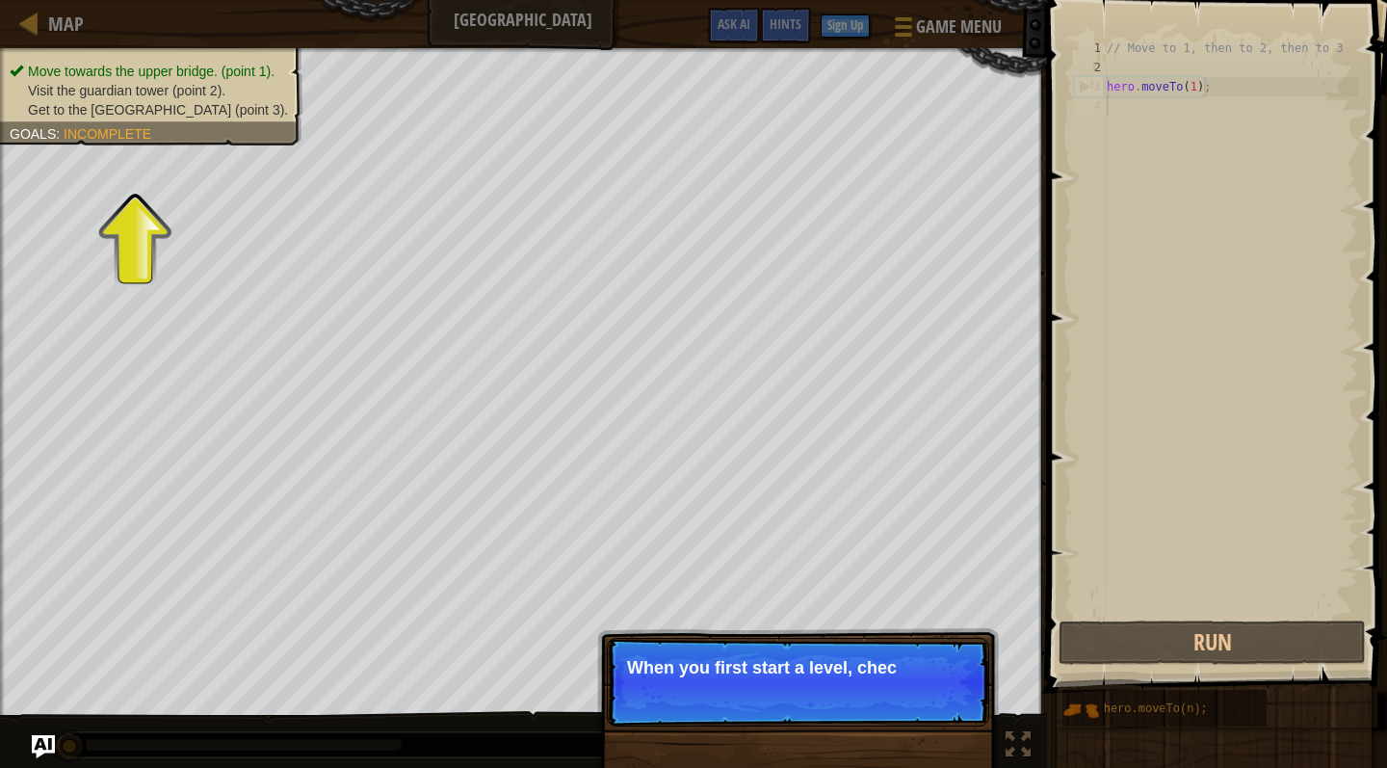
click at [820, 665] on p "Skip (esc) Continue When you first start a level, chec" at bounding box center [798, 682] width 382 height 89
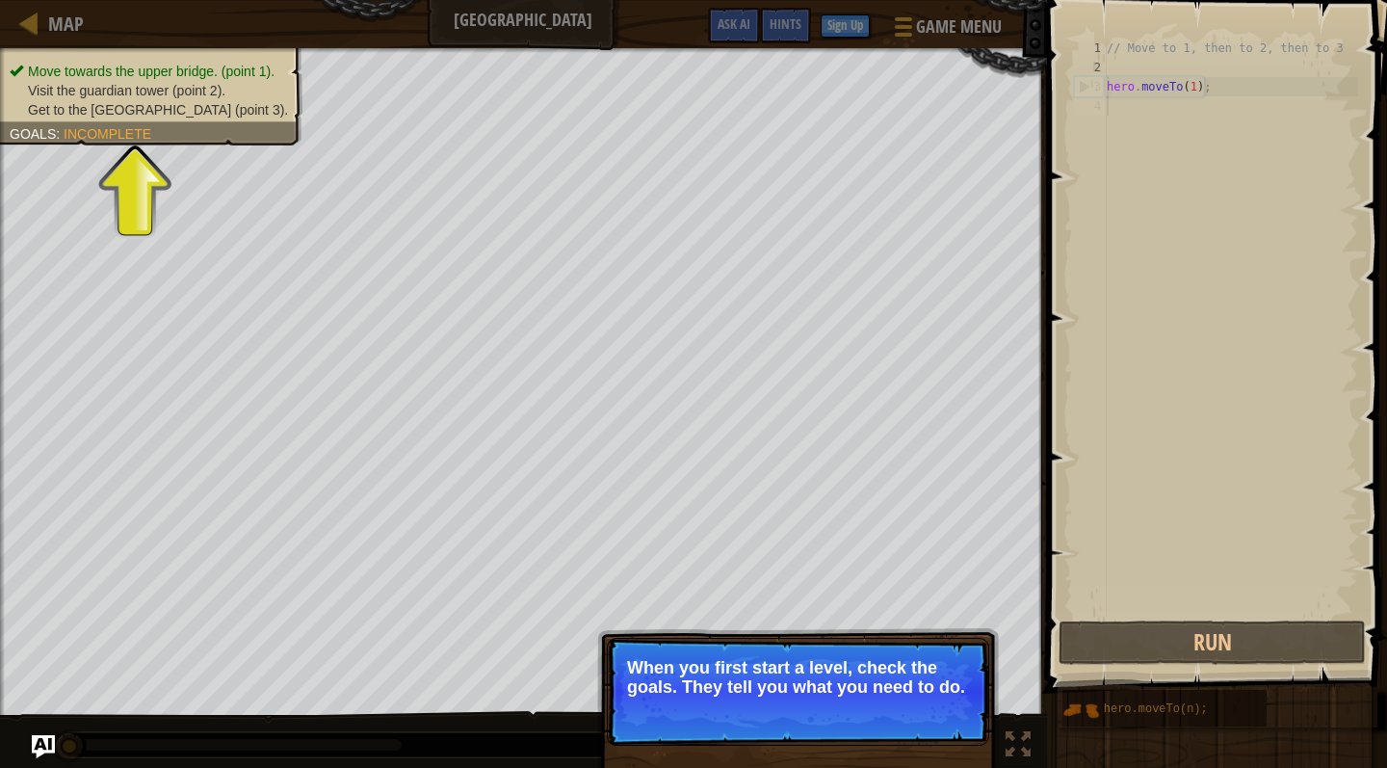
click at [100, 132] on span "Incomplete" at bounding box center [108, 133] width 88 height 15
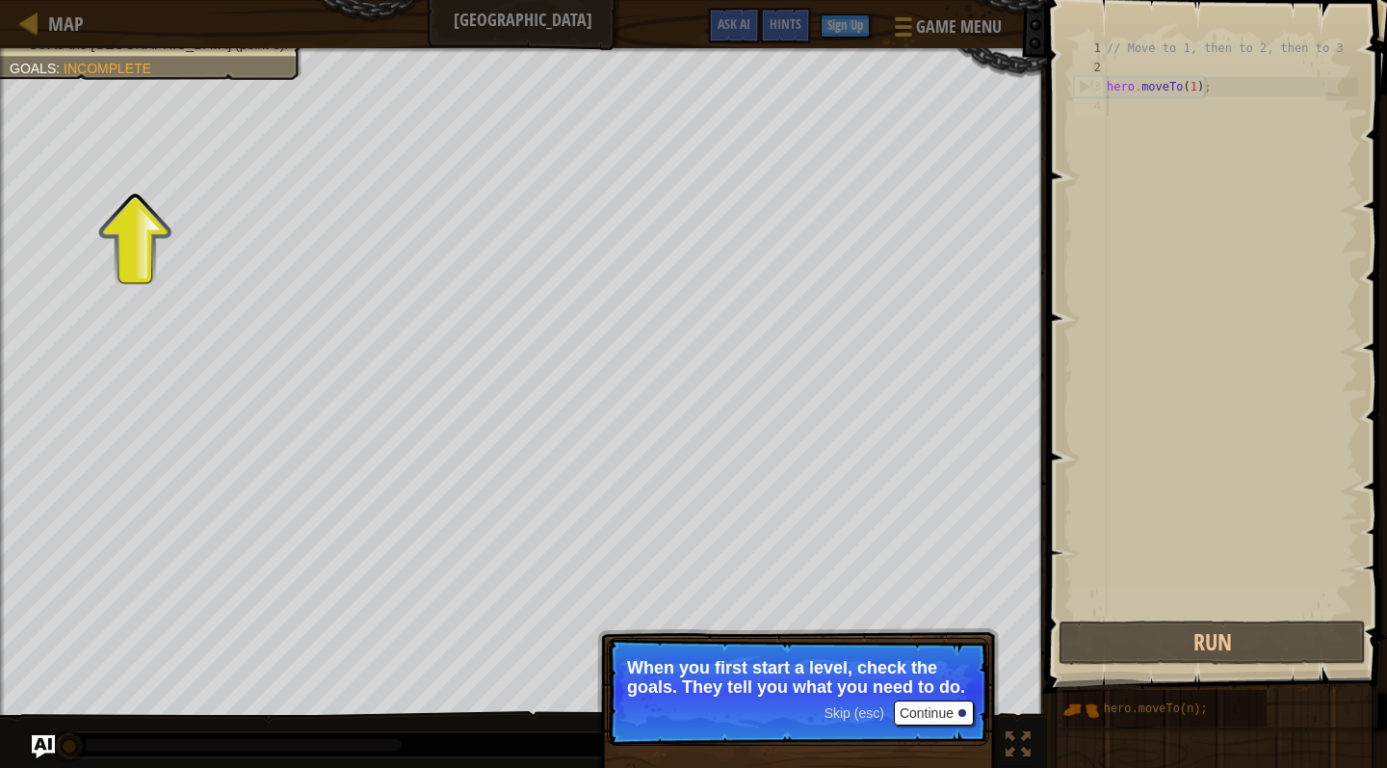
click at [820, 665] on button "Continue" at bounding box center [934, 712] width 80 height 25
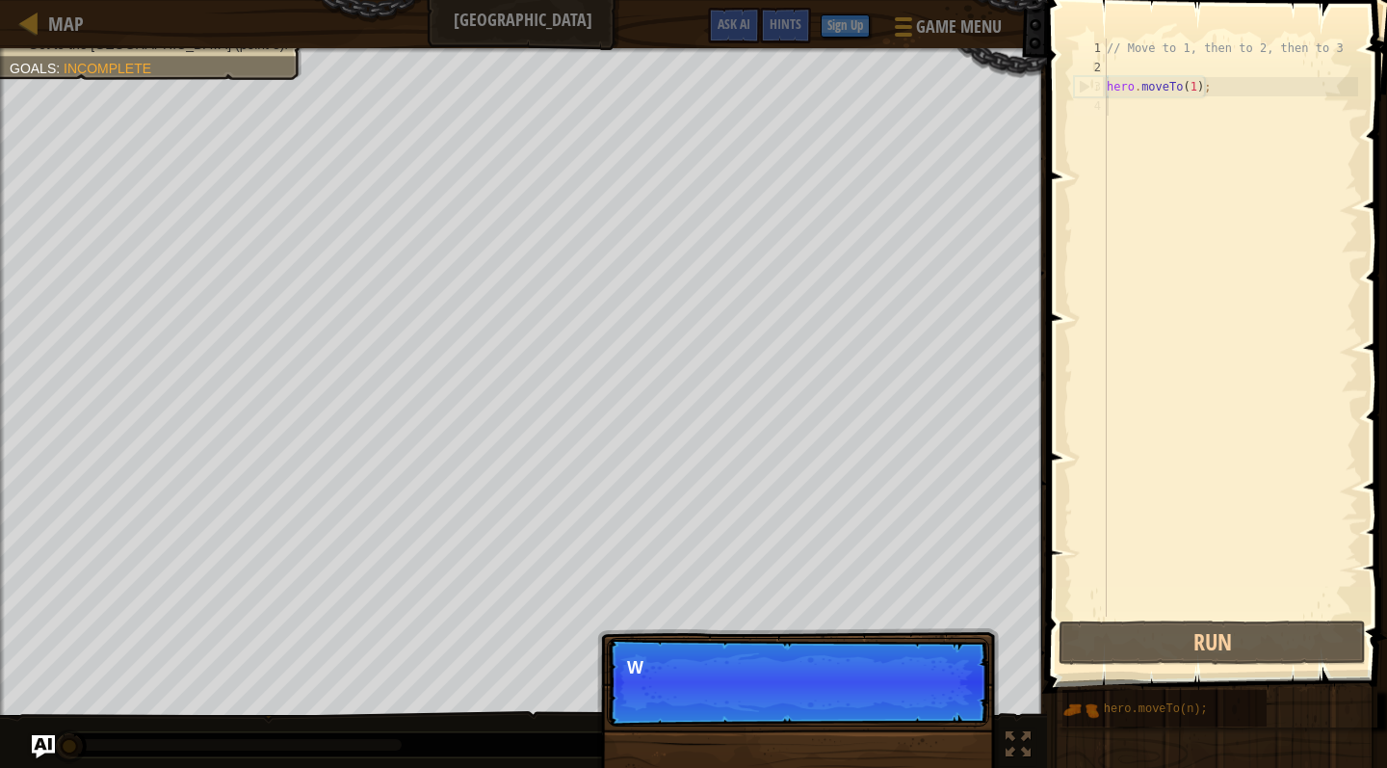
scroll to position [9, 0]
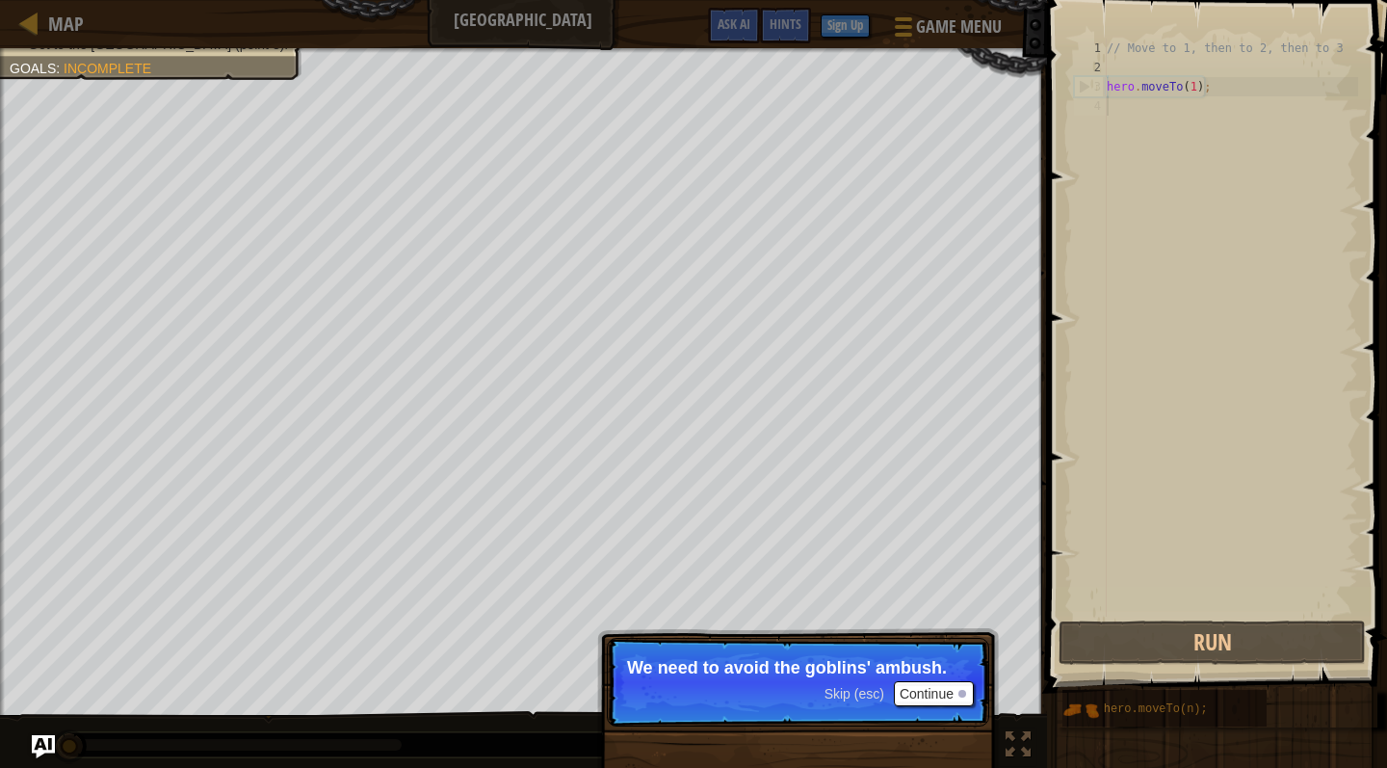
click at [820, 665] on button "Continue" at bounding box center [934, 693] width 80 height 25
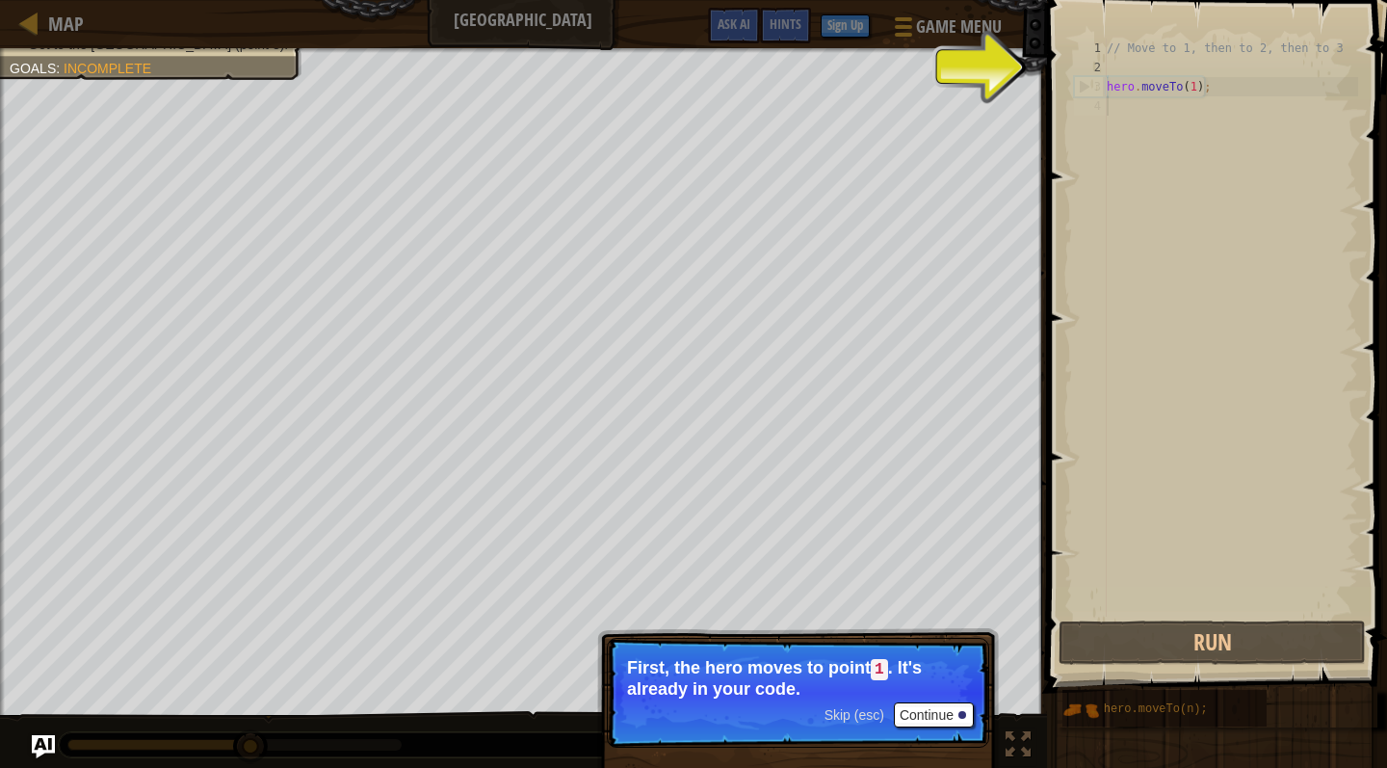
click at [820, 665] on button "Continue" at bounding box center [934, 714] width 80 height 25
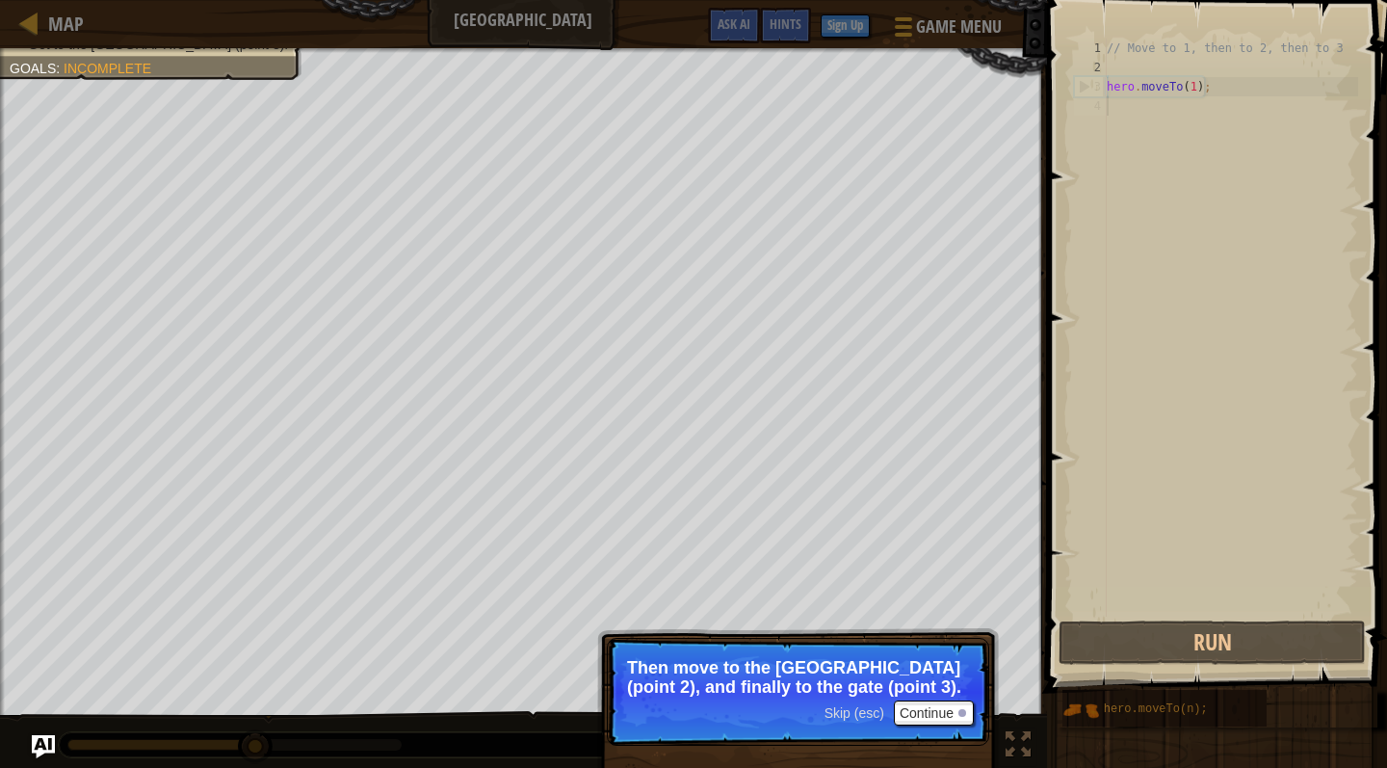
click at [820, 665] on button "Continue" at bounding box center [934, 712] width 80 height 25
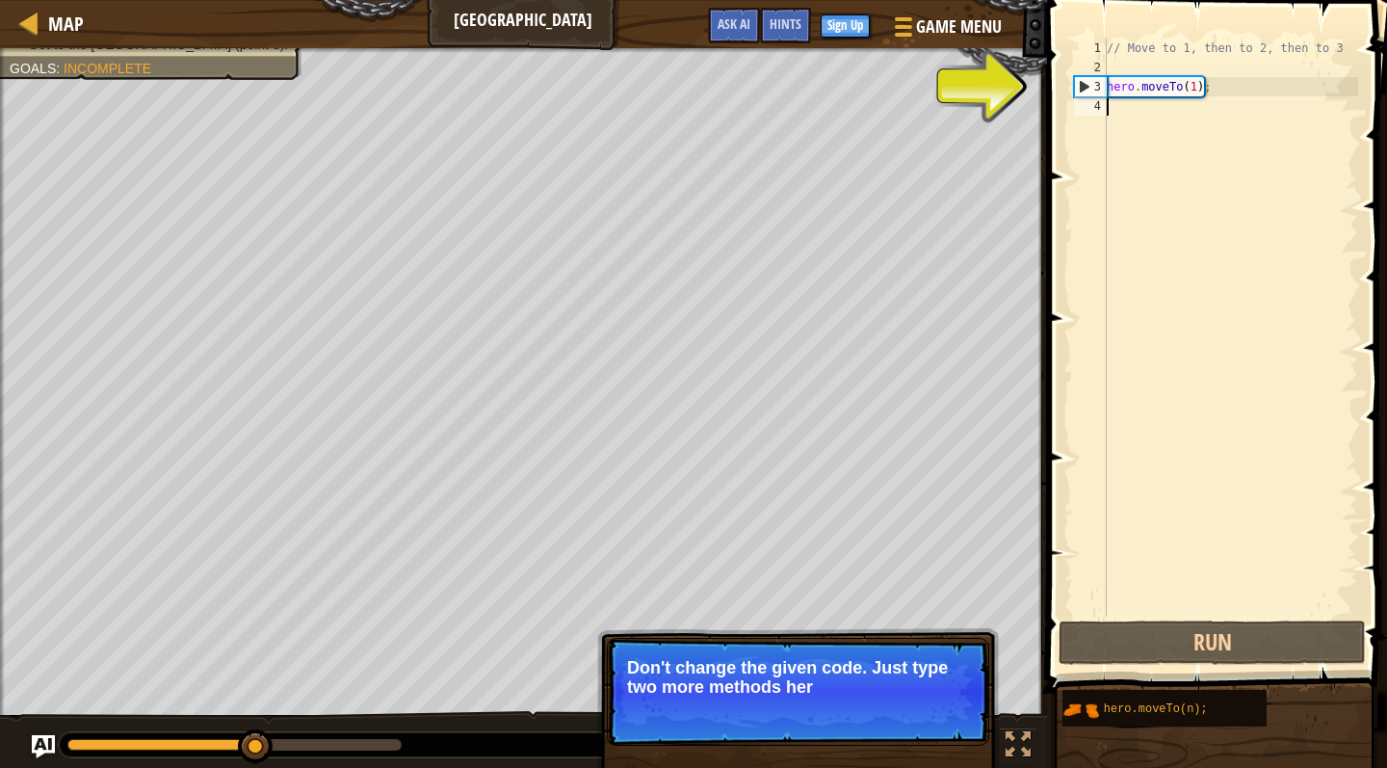
click at [820, 665] on p "Skip (esc) Continue Don't change the given code. Just type two more methods her" at bounding box center [798, 692] width 382 height 108
click at [820, 665] on button "Continue" at bounding box center [934, 712] width 80 height 25
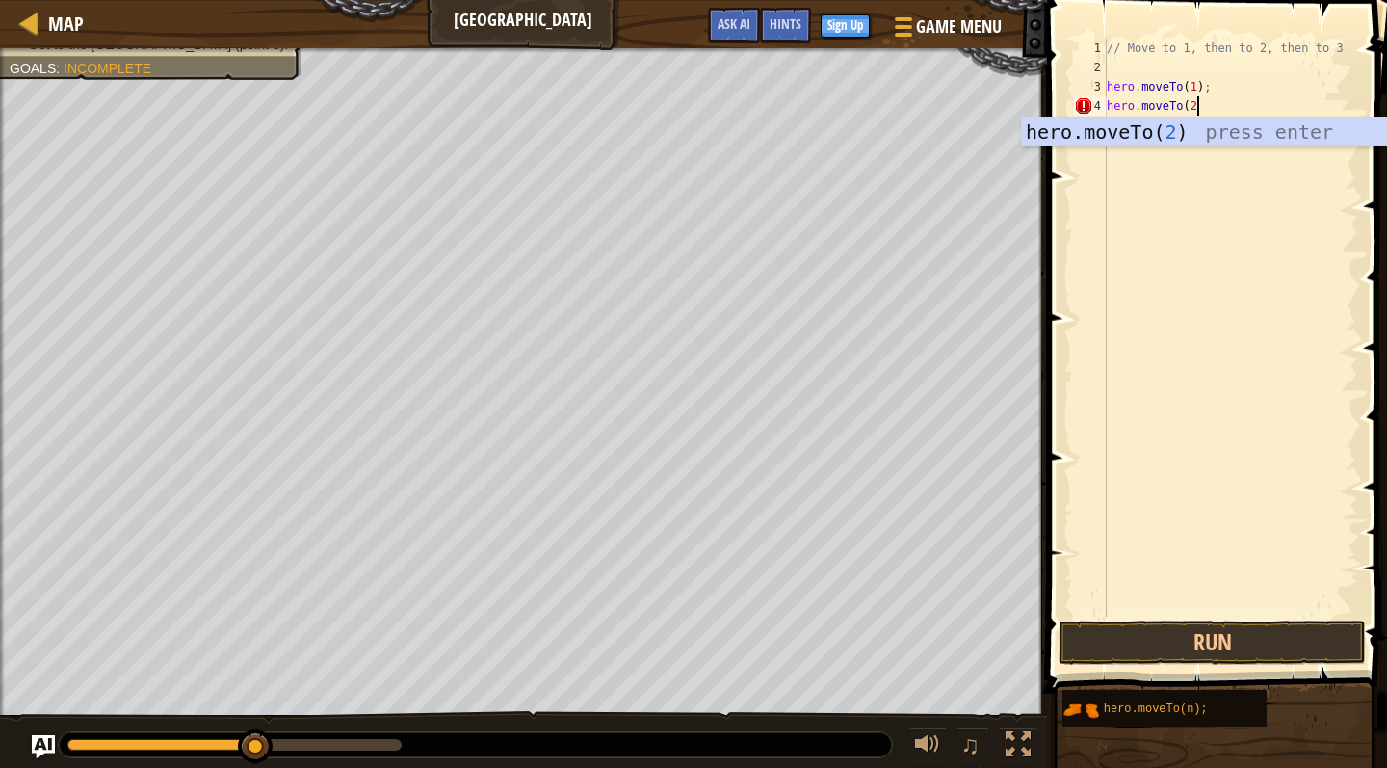
scroll to position [9, 7]
type textarea "hero.moveTo(2)"
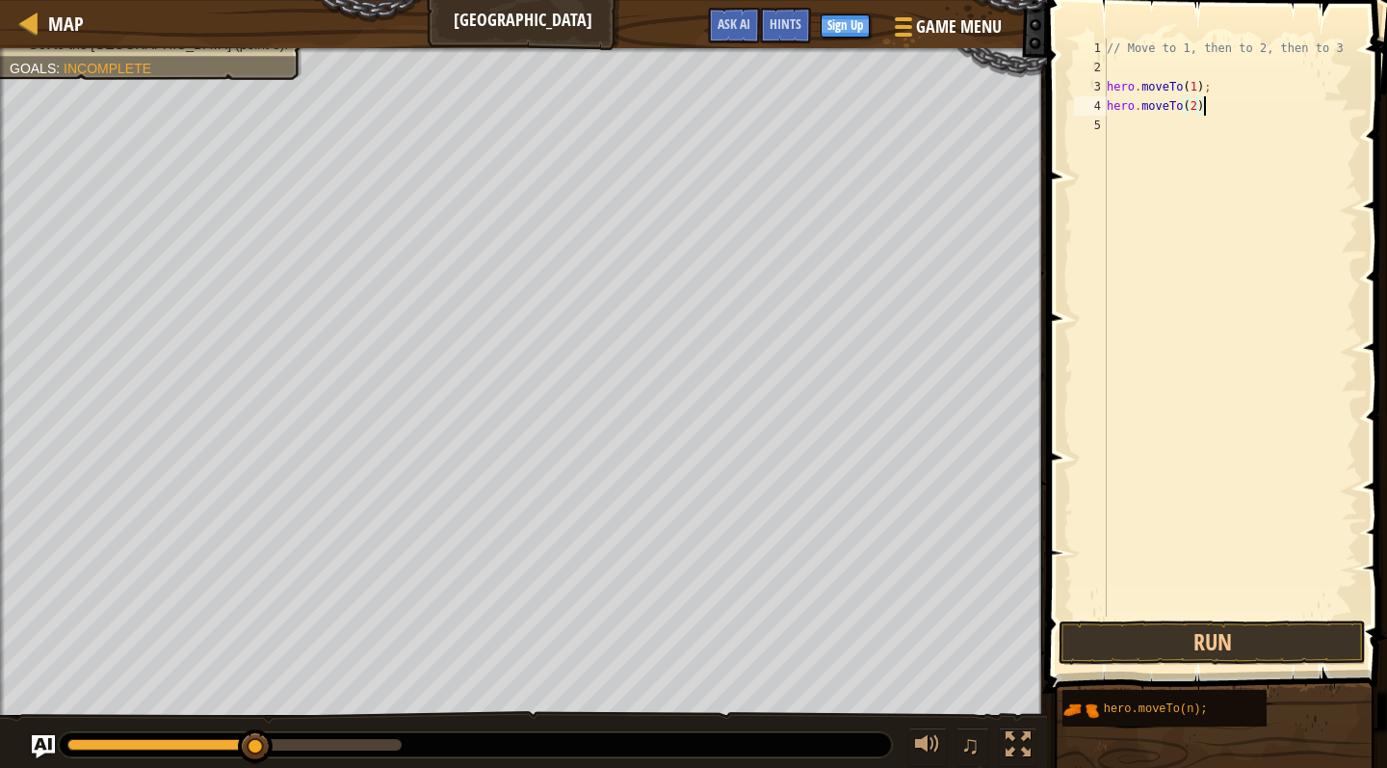
scroll to position [9, 0]
type textarea "hero.moveTo(2);"
type textarea "hero.moveTo(3);"
click at [820, 660] on button "Run" at bounding box center [1212, 642] width 307 height 44
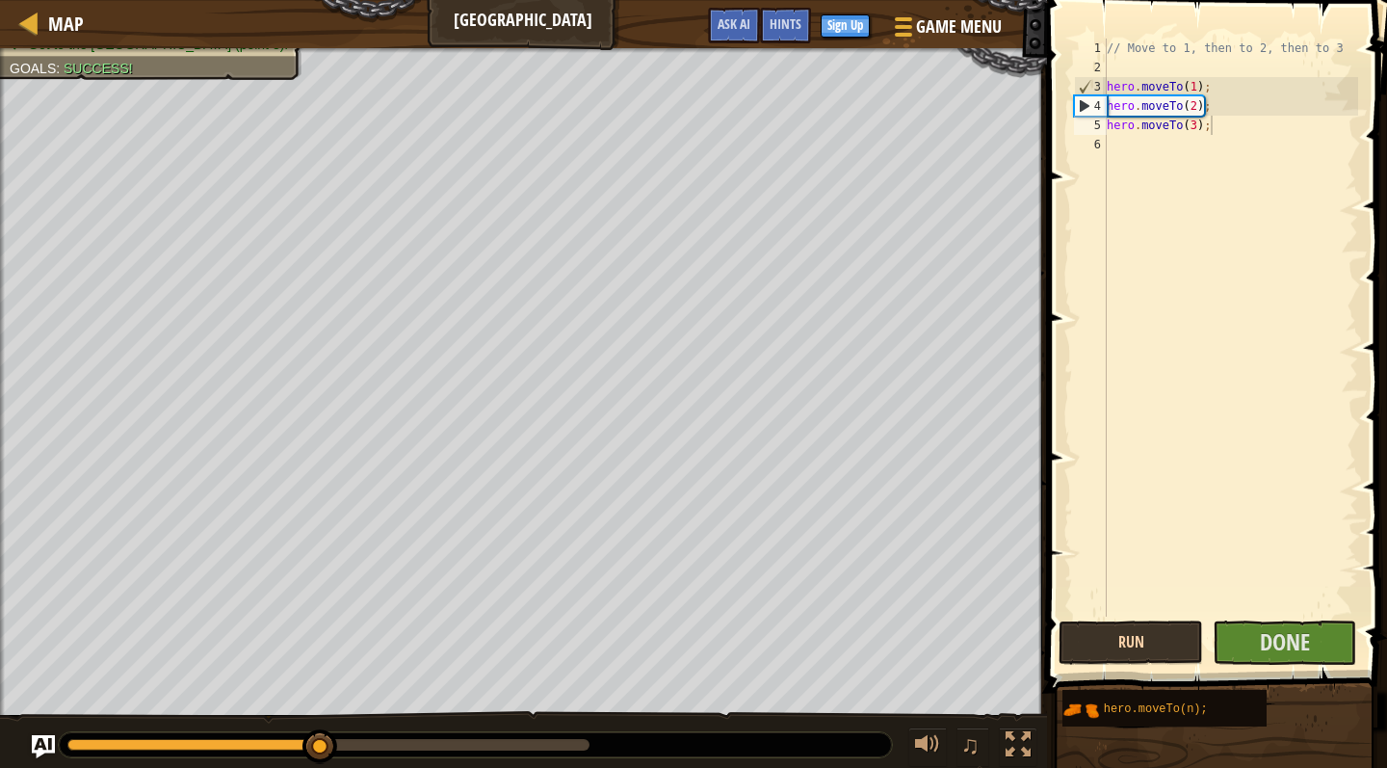
click at [820, 645] on button "Run" at bounding box center [1131, 642] width 145 height 44
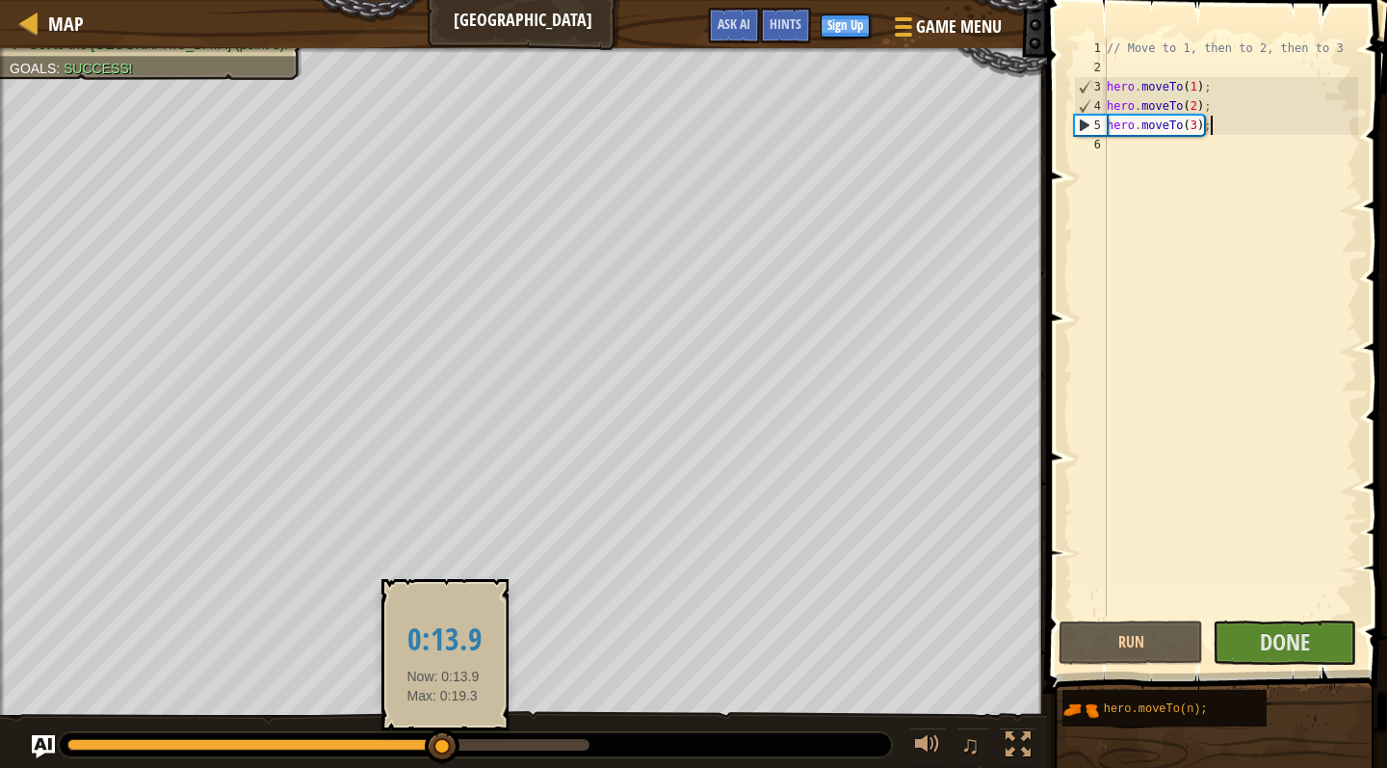
click at [443, 665] on div at bounding box center [328, 745] width 522 height 12
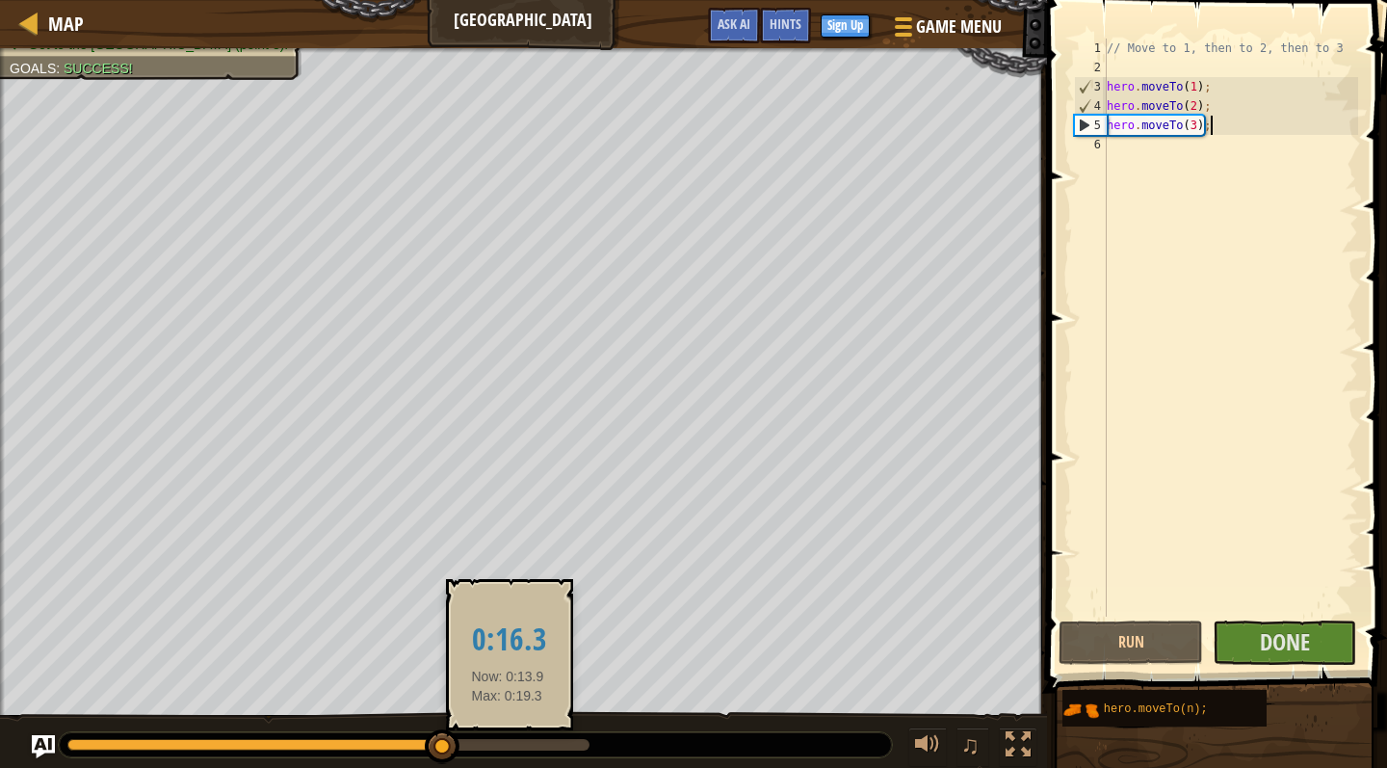
click at [508, 665] on div at bounding box center [328, 745] width 522 height 12
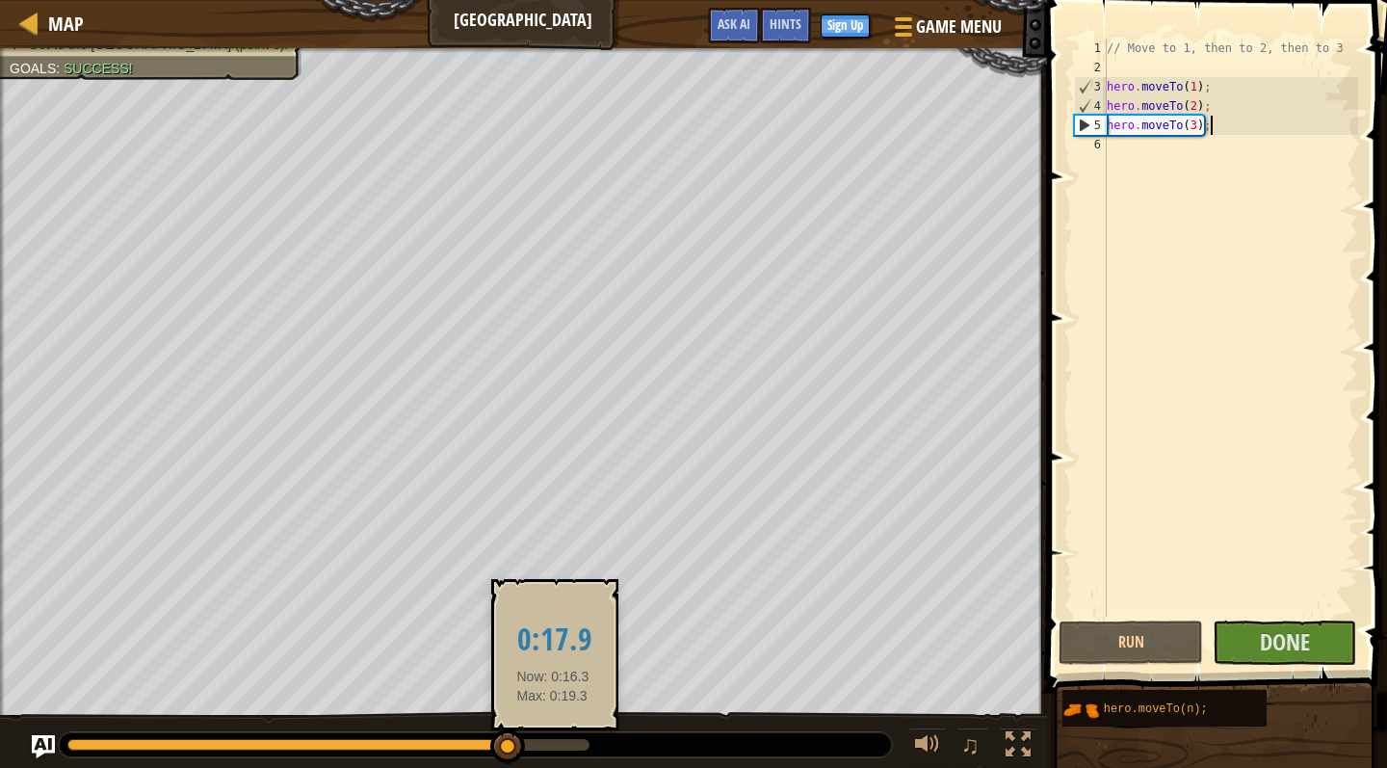
click at [553, 665] on div at bounding box center [328, 745] width 522 height 12
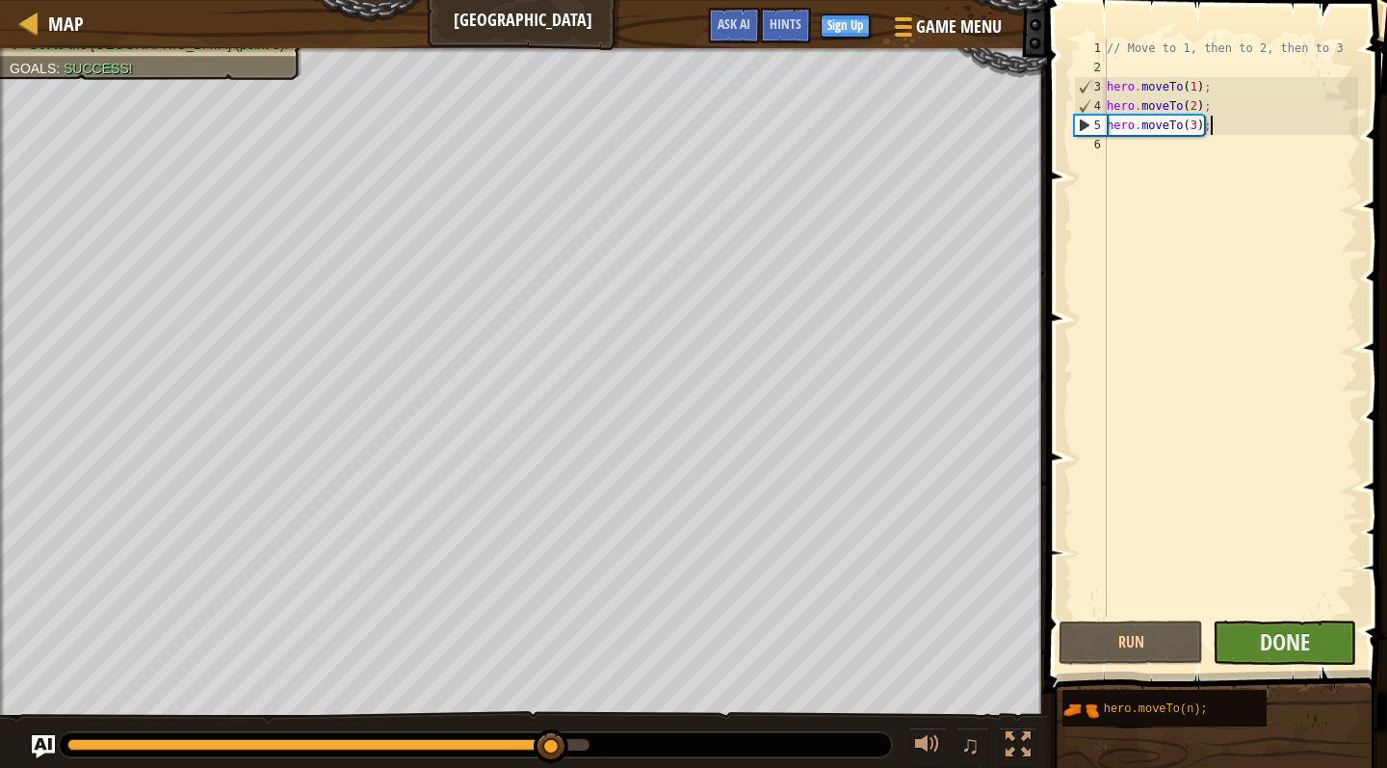
click at [820, 651] on button "Done" at bounding box center [1285, 642] width 145 height 44
